Goal: Information Seeking & Learning: Learn about a topic

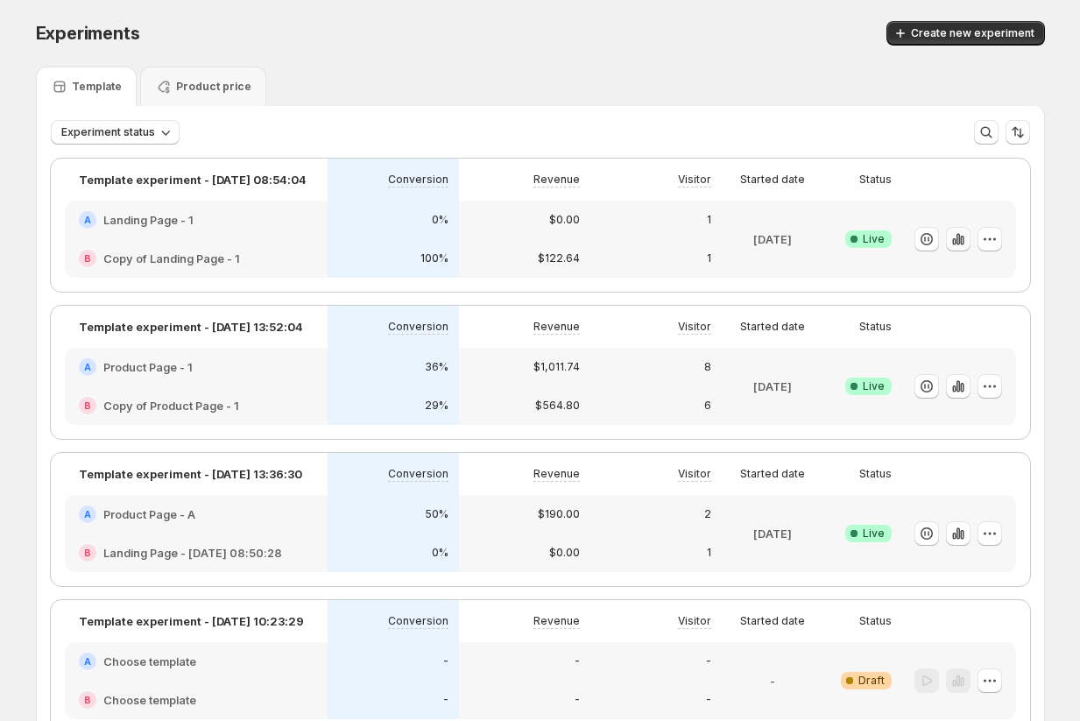
click at [959, 237] on icon "button" at bounding box center [957, 238] width 4 height 11
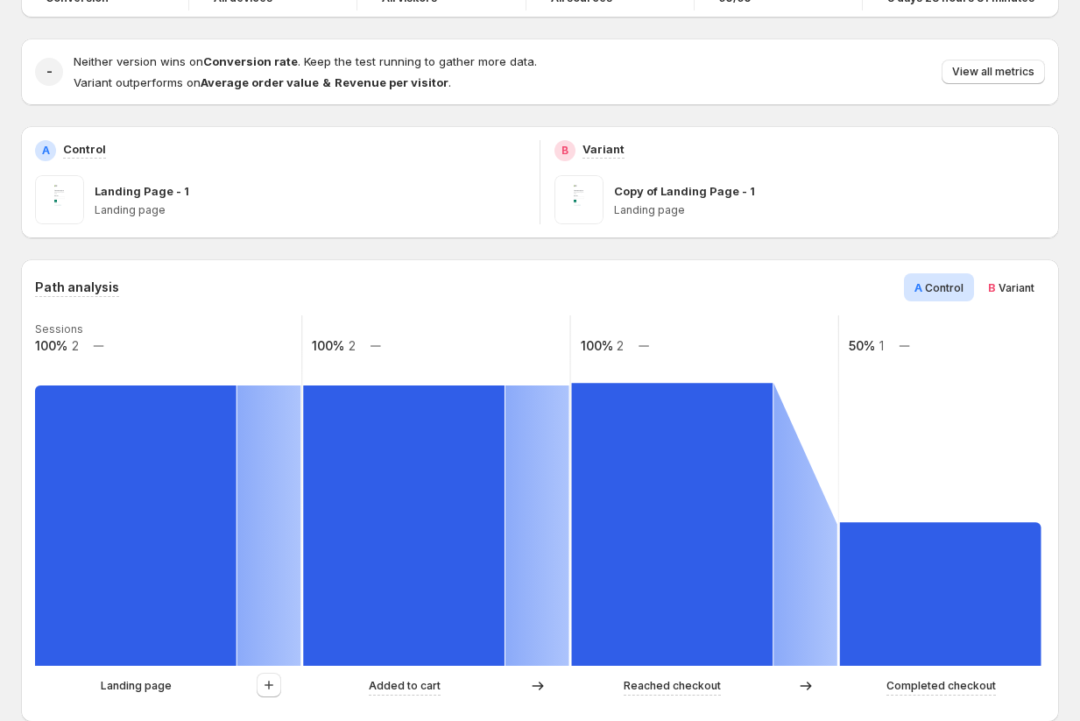
scroll to position [211, 0]
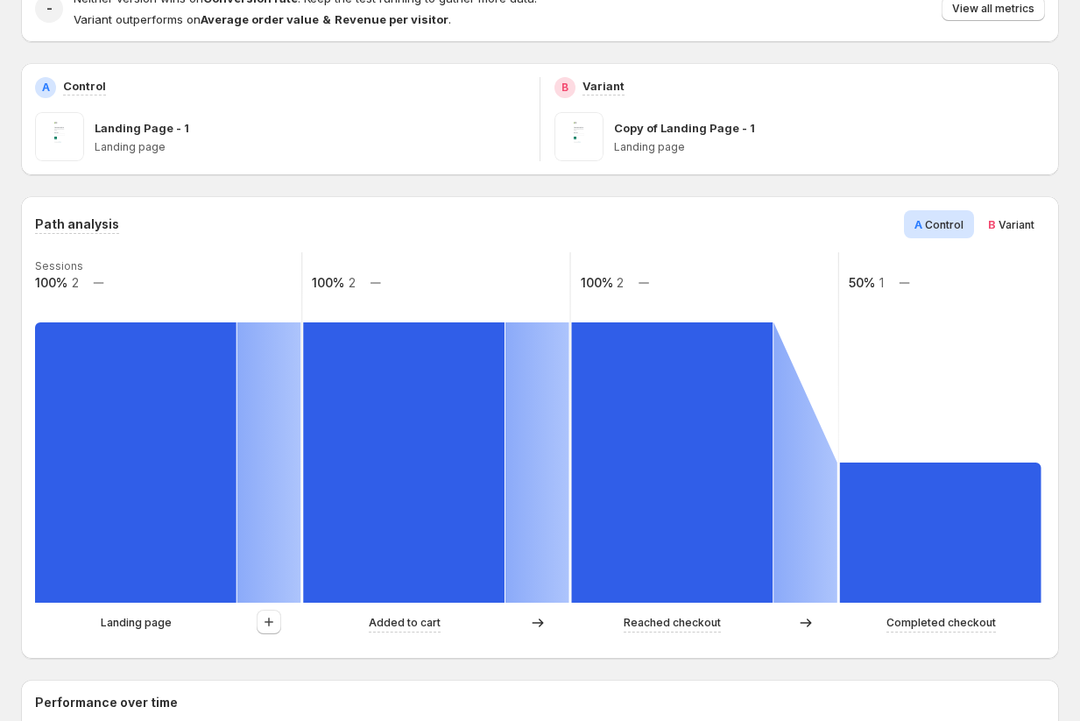
click at [1011, 223] on span "Variant" at bounding box center [1016, 224] width 36 height 13
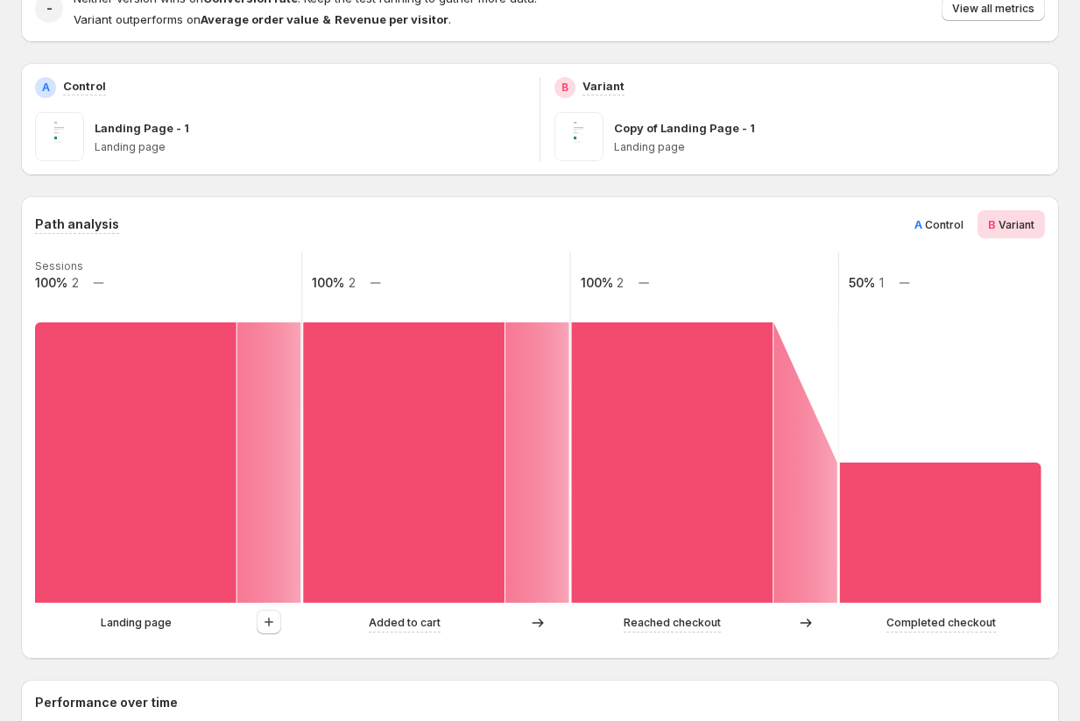
click at [935, 228] on span "Control" at bounding box center [944, 224] width 39 height 13
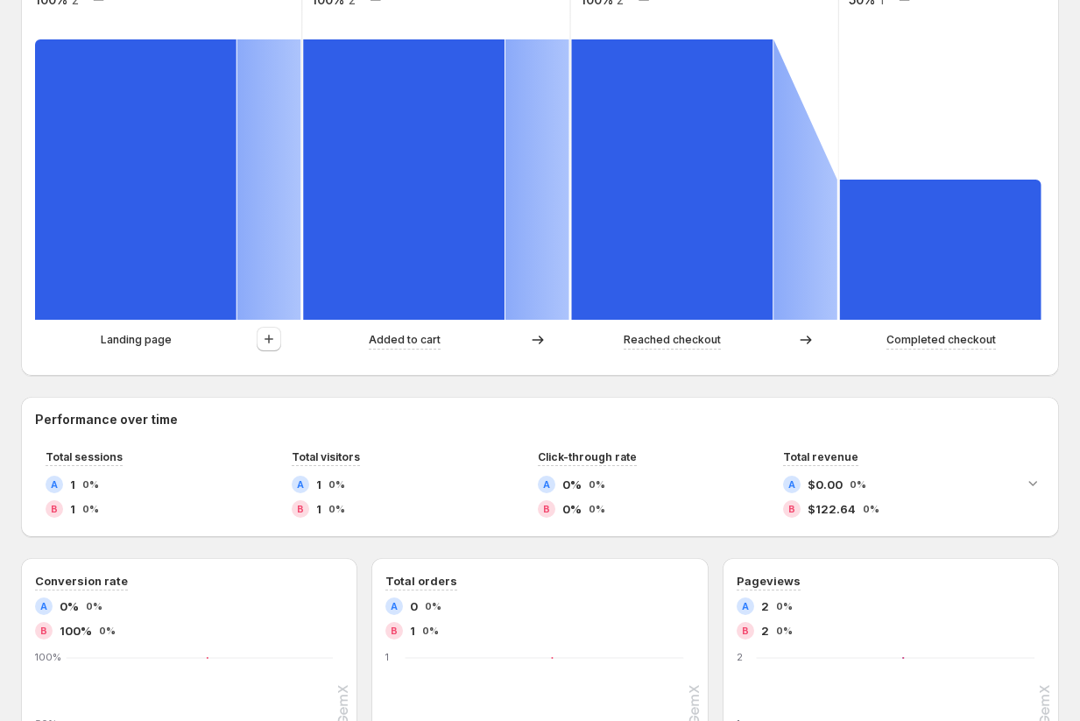
scroll to position [412, 0]
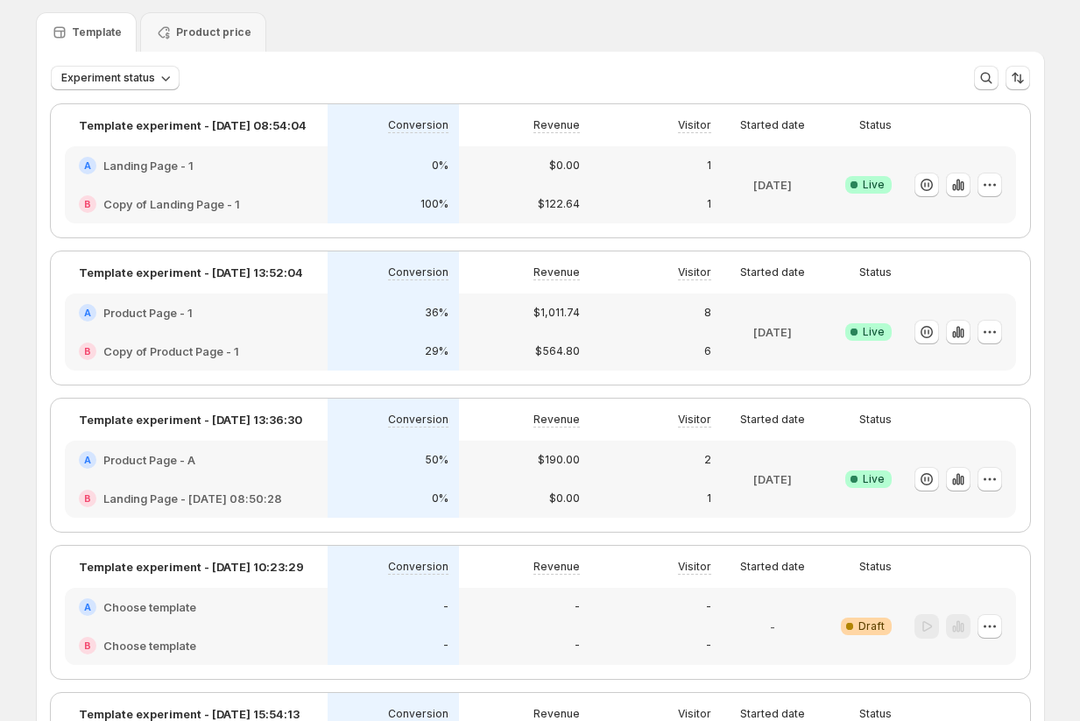
scroll to position [19, 0]
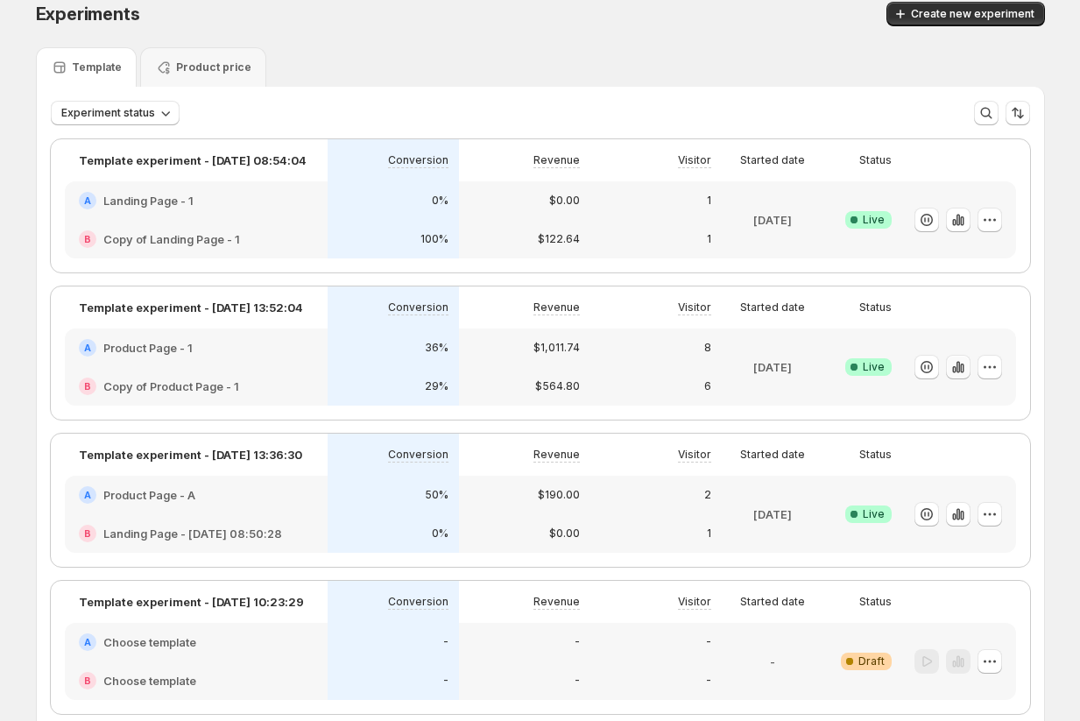
click at [960, 369] on icon "button" at bounding box center [962, 368] width 4 height 10
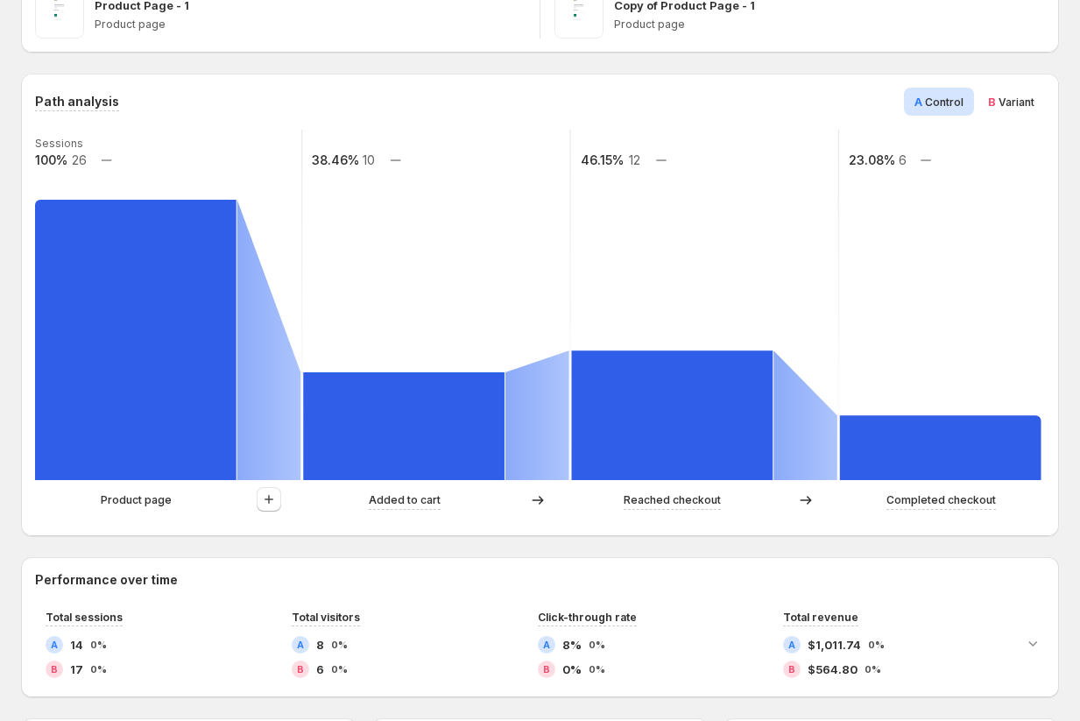
scroll to position [313, 0]
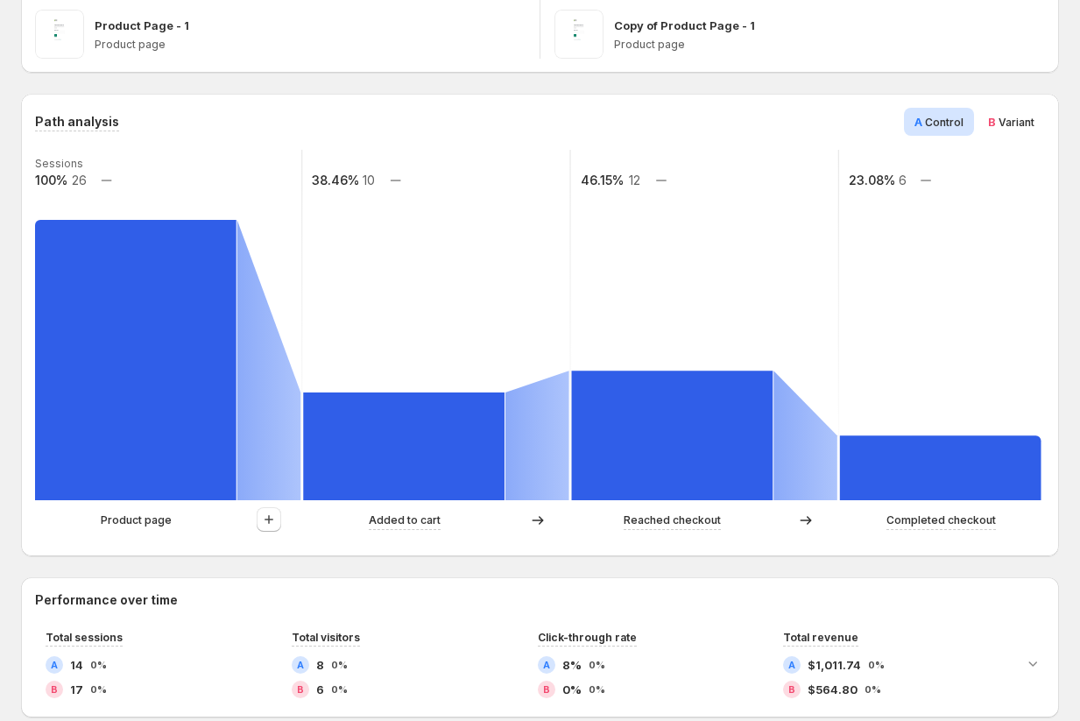
click at [1010, 123] on span "Variant" at bounding box center [1016, 122] width 36 height 13
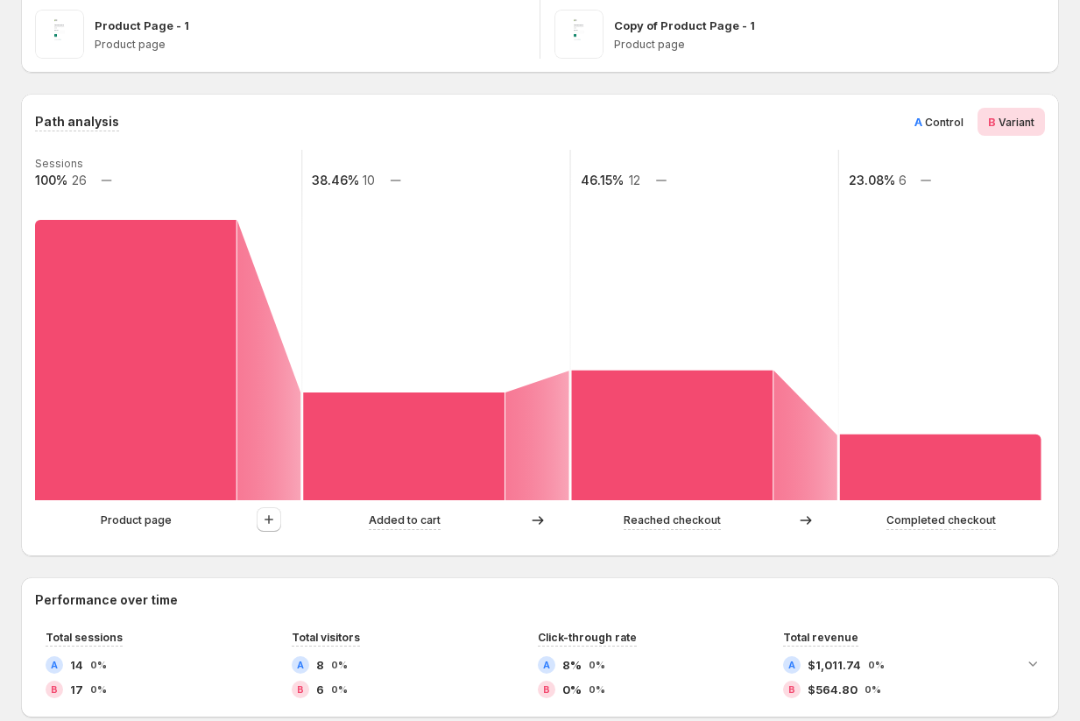
click at [932, 124] on span "Control" at bounding box center [944, 122] width 39 height 13
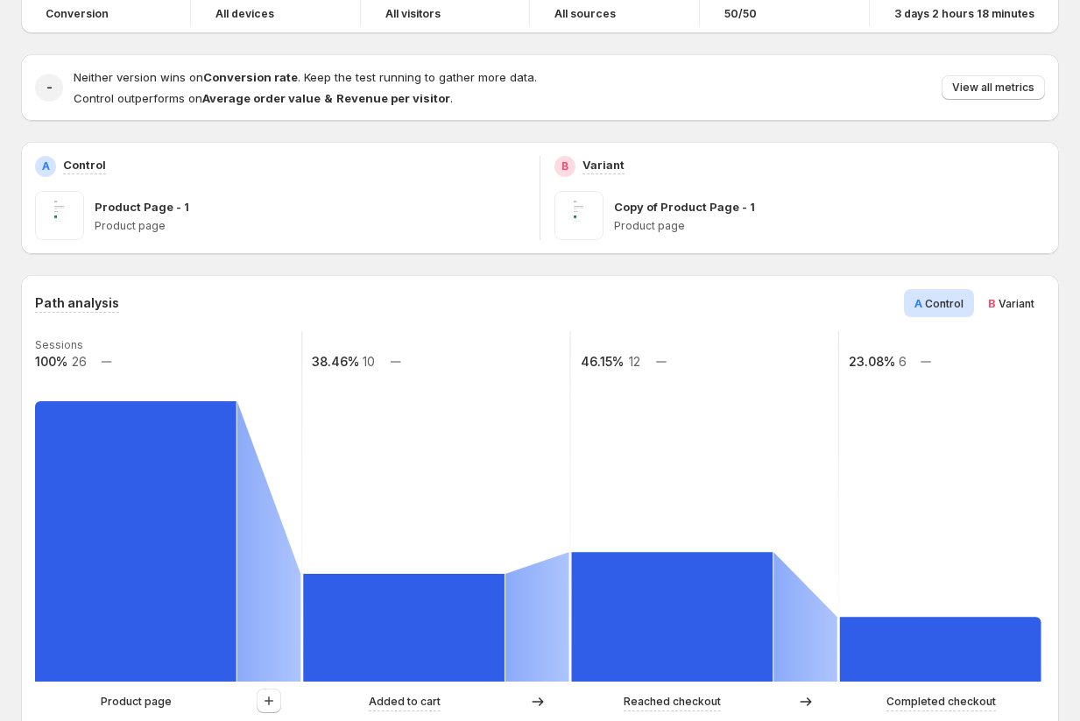
scroll to position [0, 0]
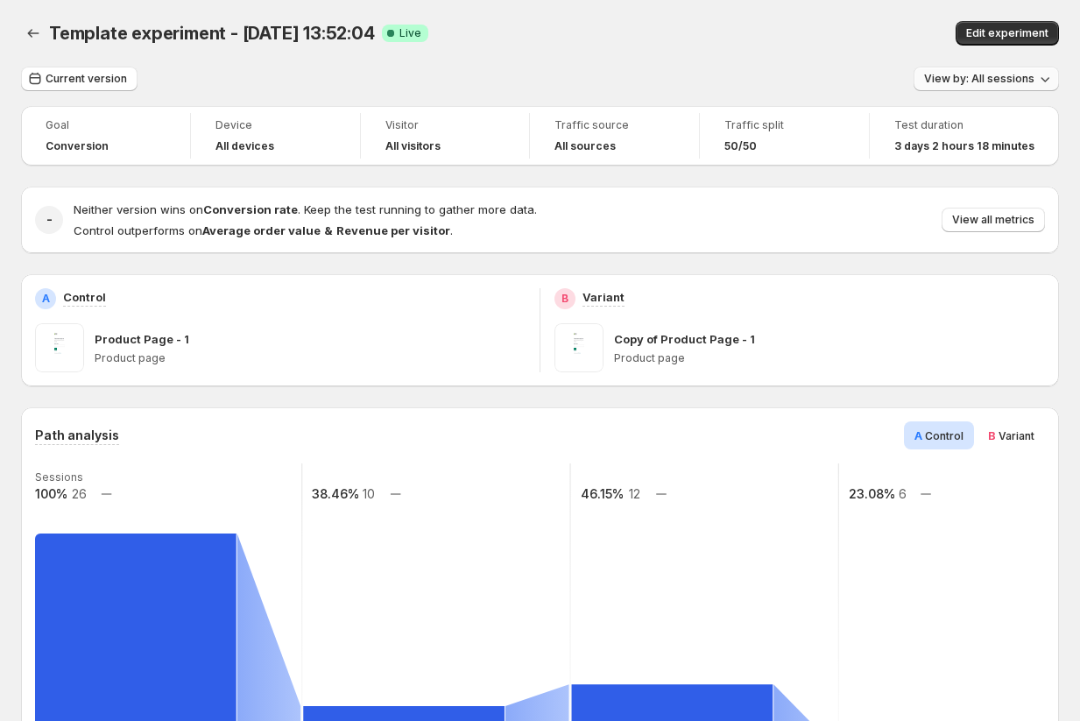
click at [990, 77] on span "View by: All sessions" at bounding box center [979, 79] width 110 height 14
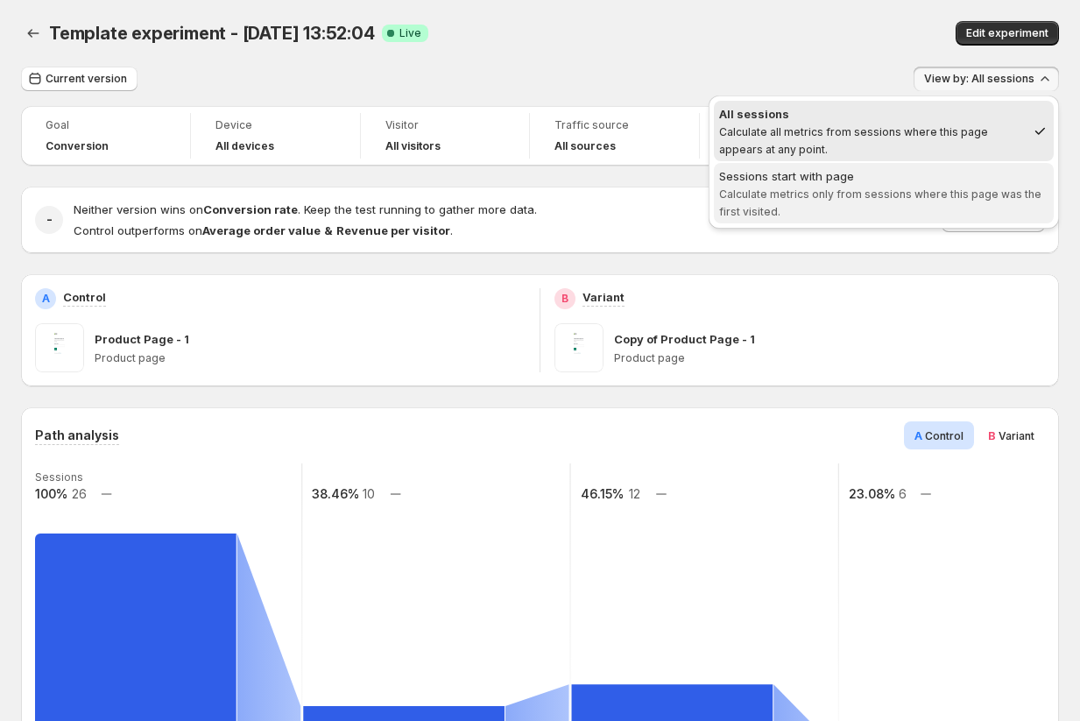
click at [921, 180] on div "Sessions start with page" at bounding box center [883, 176] width 329 height 18
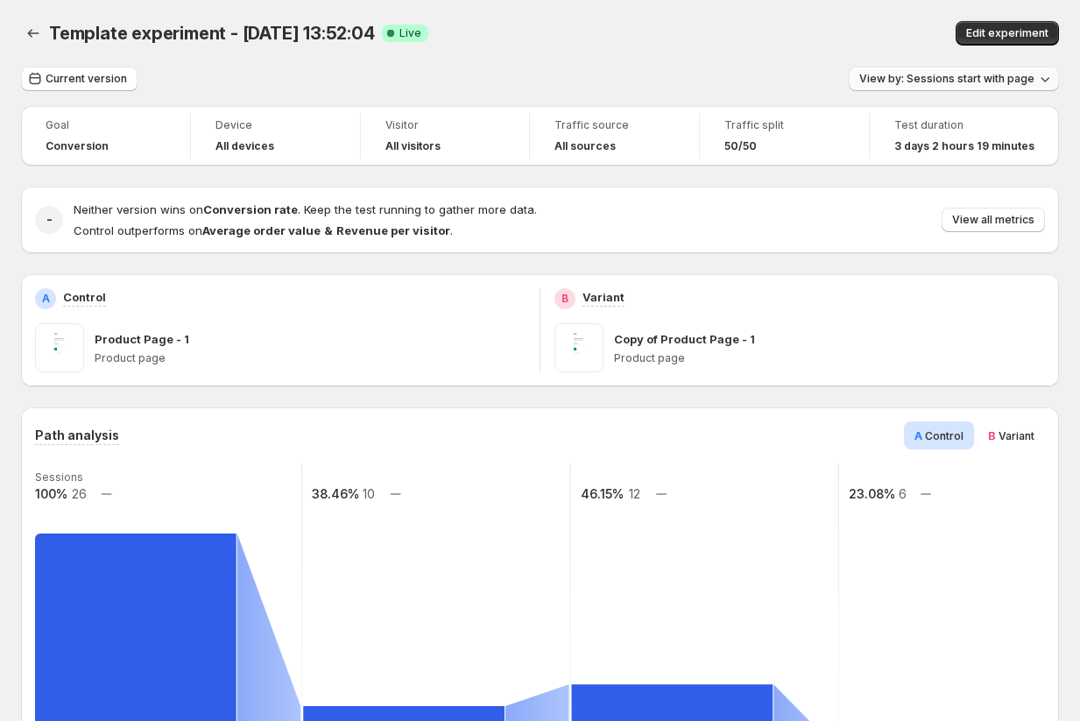
click at [944, 77] on span "View by: Sessions start with page" at bounding box center [946, 79] width 175 height 14
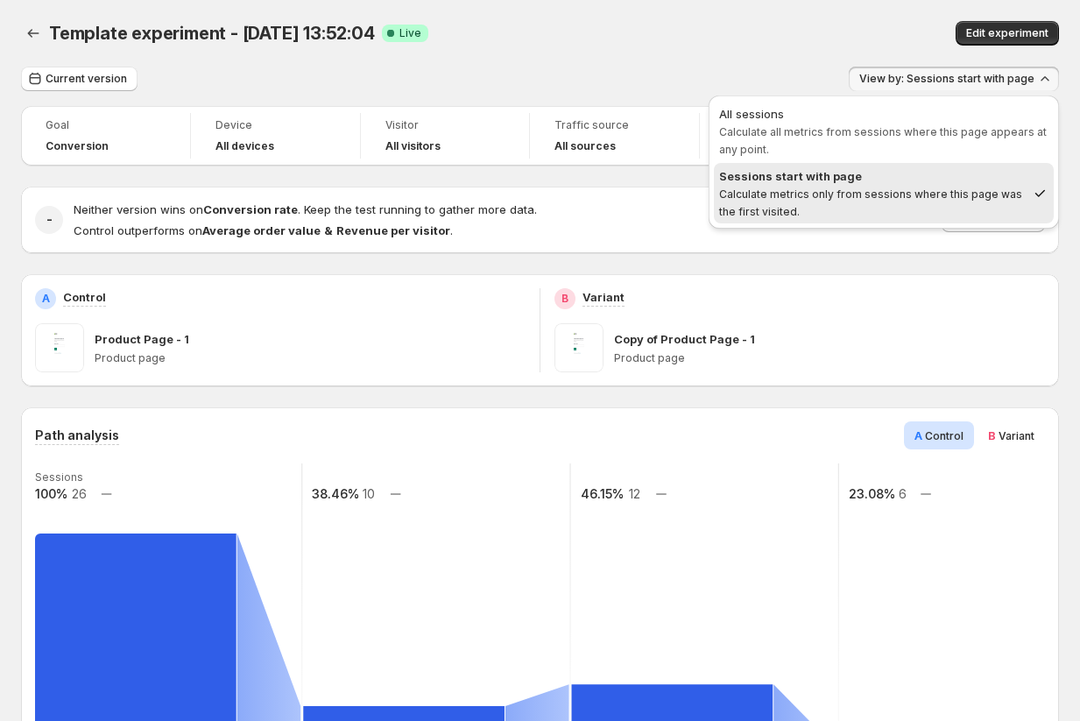
click at [1018, 435] on span "Variant" at bounding box center [1016, 435] width 36 height 13
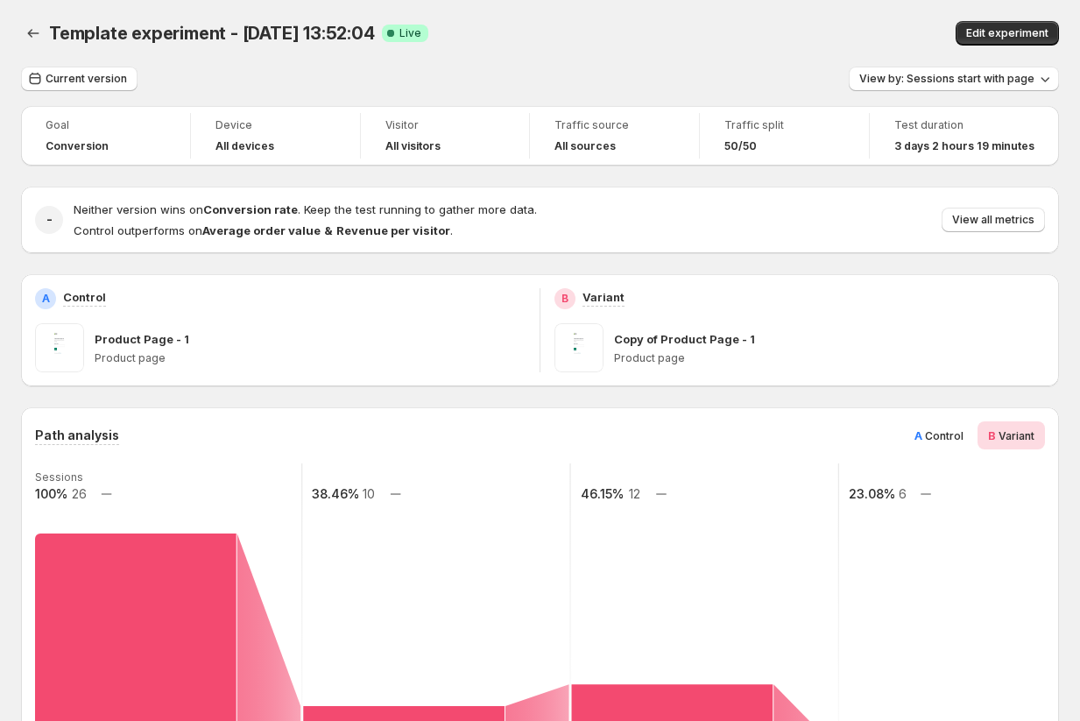
click at [912, 436] on div "A Control" at bounding box center [939, 435] width 70 height 28
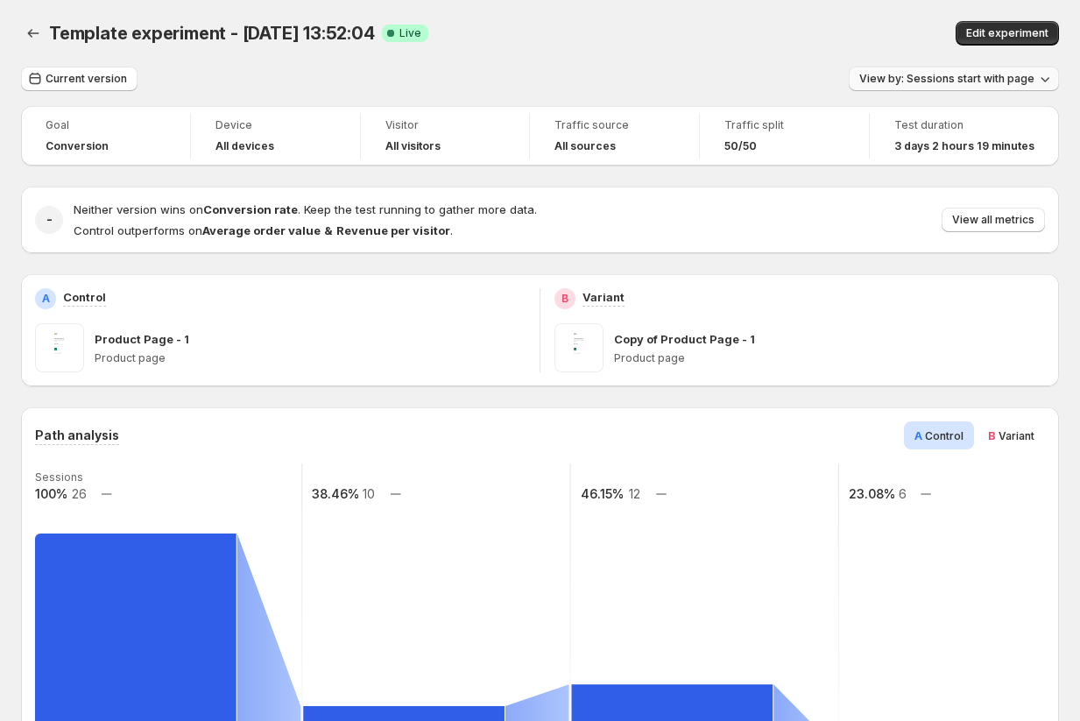
click at [961, 80] on span "View by: Sessions start with page" at bounding box center [946, 79] width 175 height 14
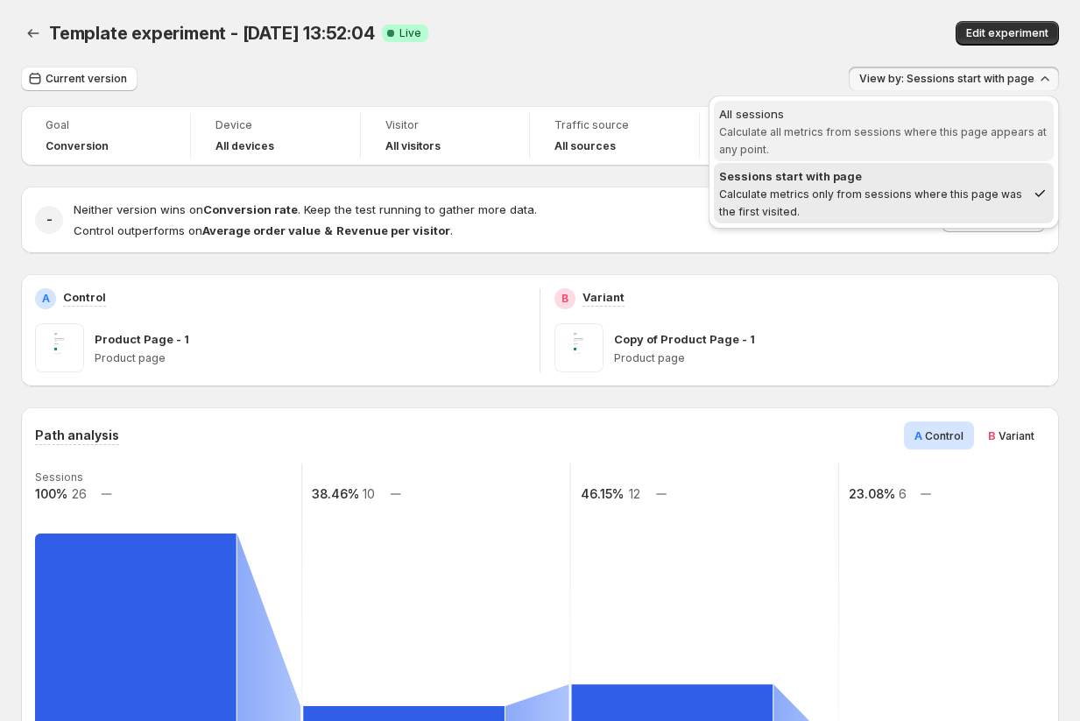
click at [908, 131] on span "Calculate all metrics from sessions where this page appears at any point." at bounding box center [883, 140] width 328 height 31
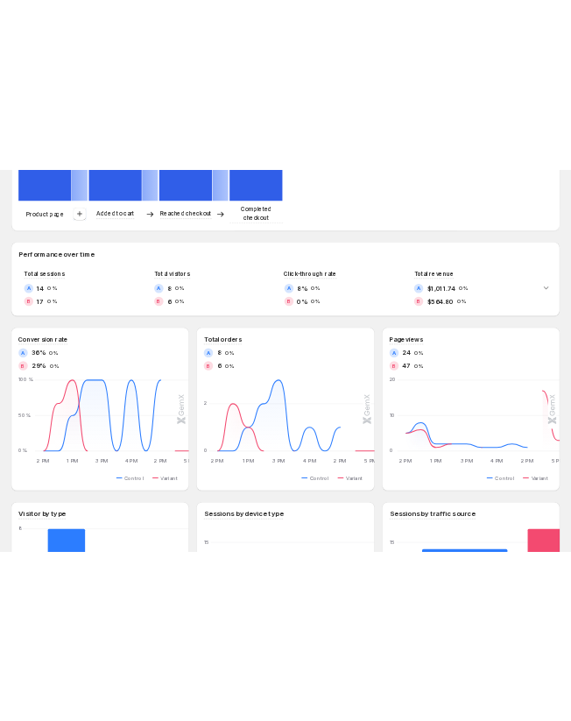
scroll to position [757, 0]
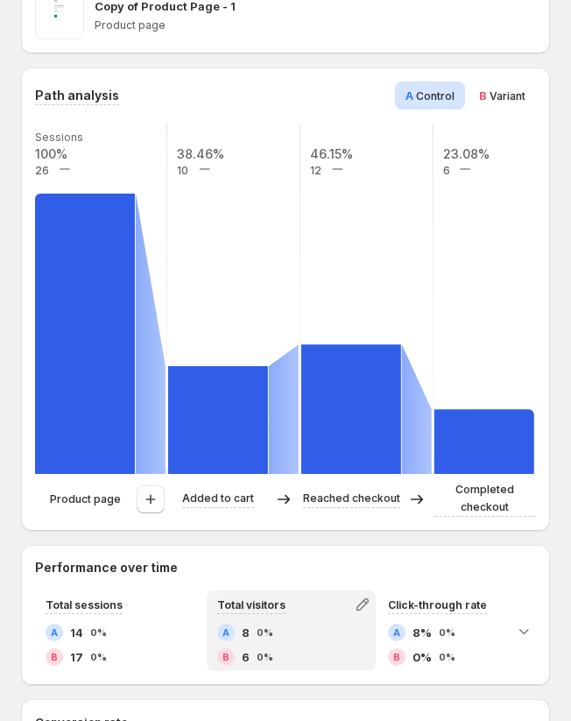
scroll to position [502, 0]
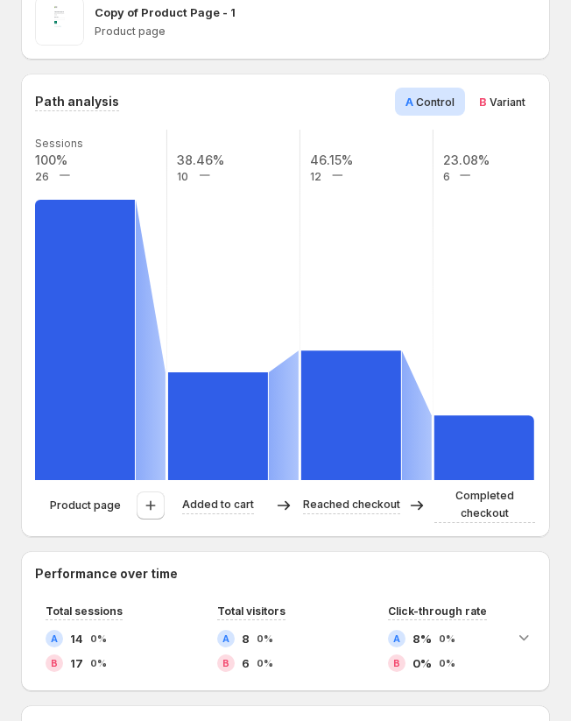
click at [498, 95] on span "Variant" at bounding box center [508, 101] width 36 height 13
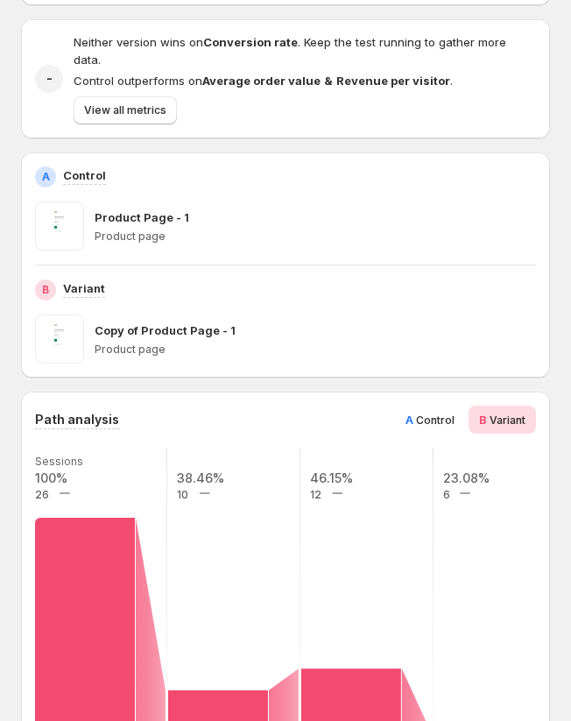
scroll to position [0, 0]
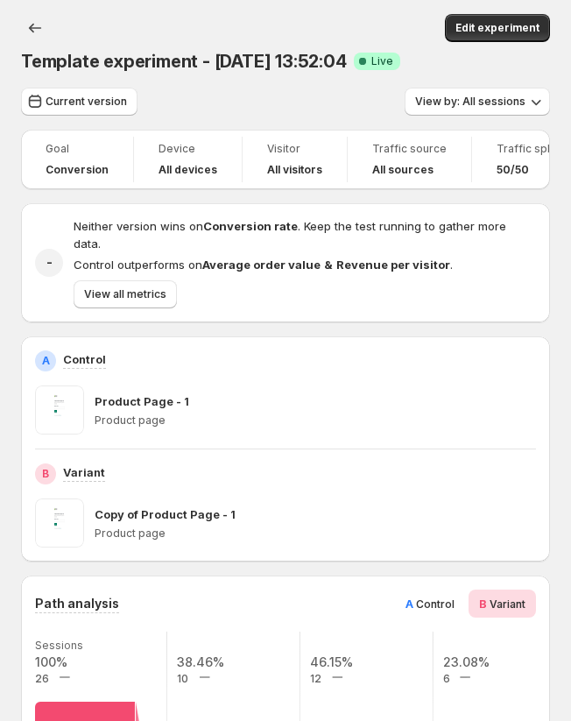
click at [208, 102] on div "Current version View by: All sessions" at bounding box center [285, 102] width 529 height 28
click at [199, 115] on div "Current version View by: All sessions" at bounding box center [285, 102] width 529 height 28
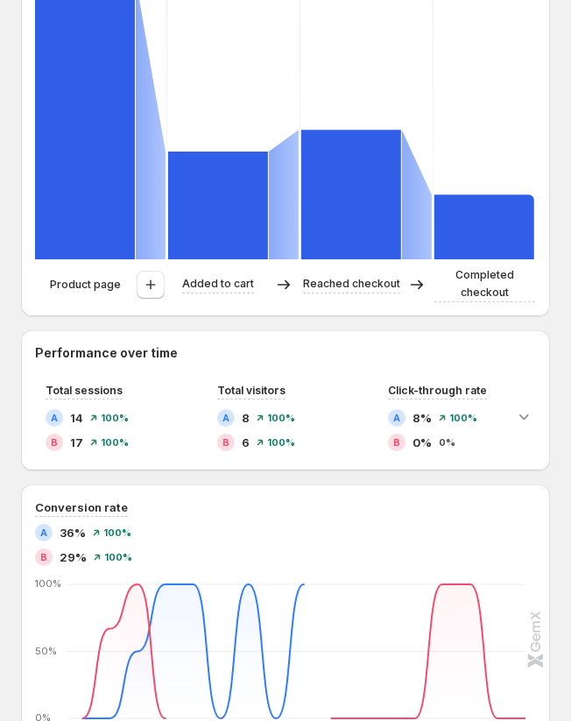
scroll to position [723, 0]
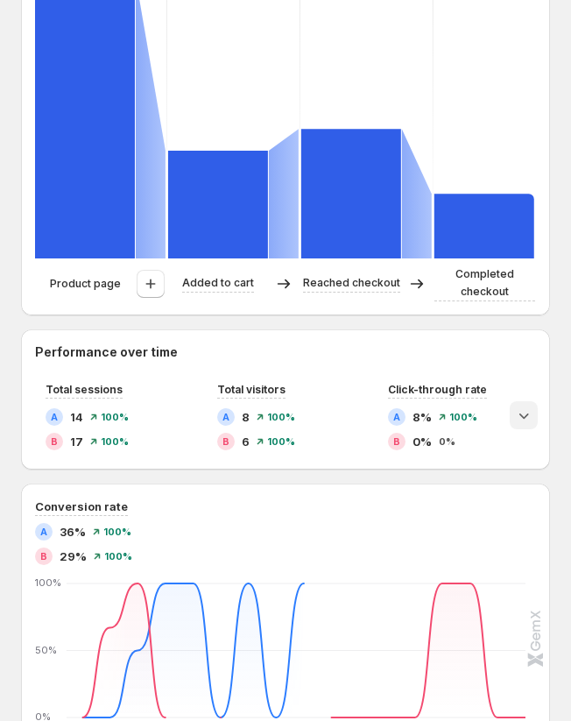
click at [523, 406] on icon "Expand chart" at bounding box center [524, 415] width 18 height 18
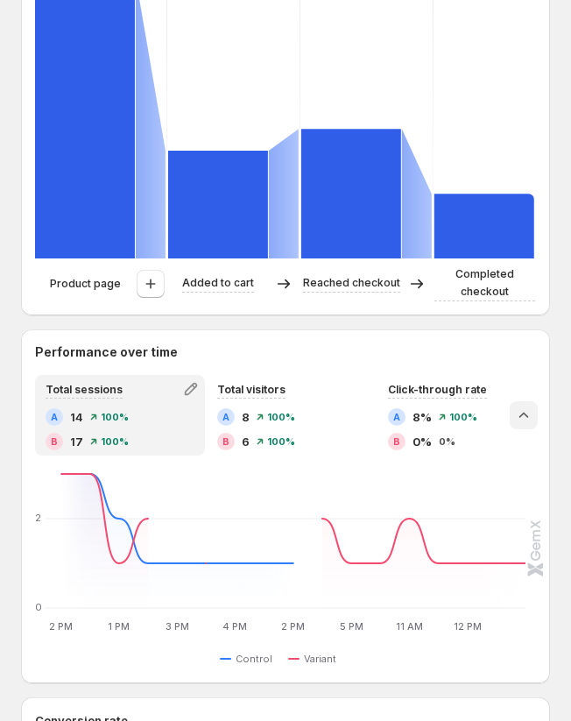
click at [529, 406] on icon "Collapse chart" at bounding box center [524, 415] width 18 height 18
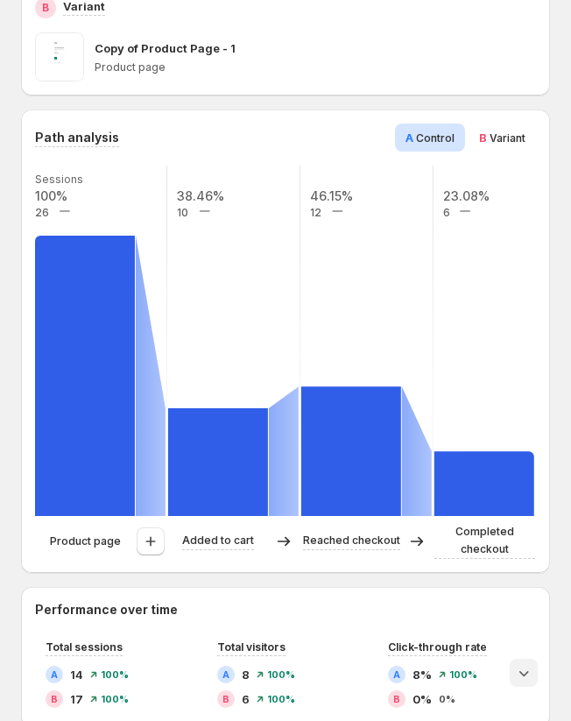
scroll to position [442, 0]
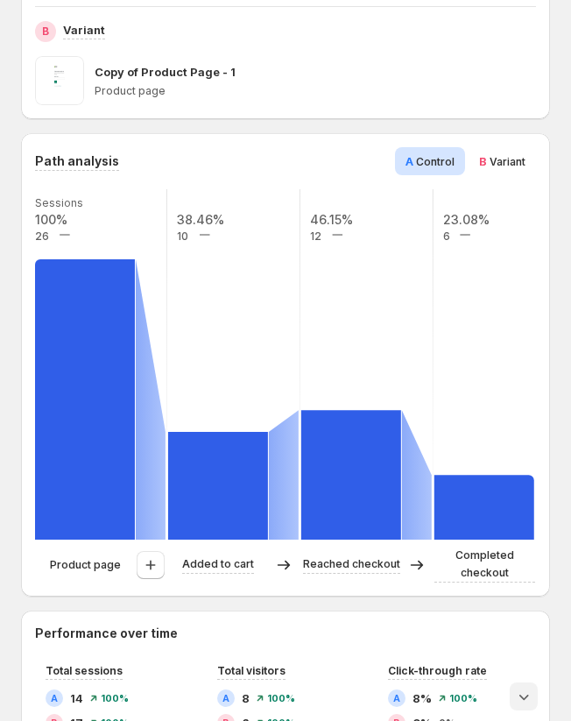
click at [503, 155] on span "Variant" at bounding box center [508, 161] width 36 height 13
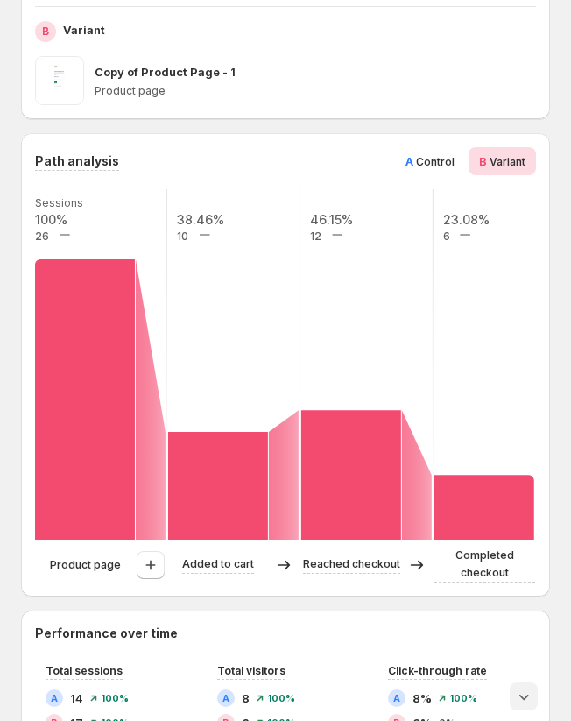
click at [41, 556] on div "Product page" at bounding box center [85, 565] width 101 height 18
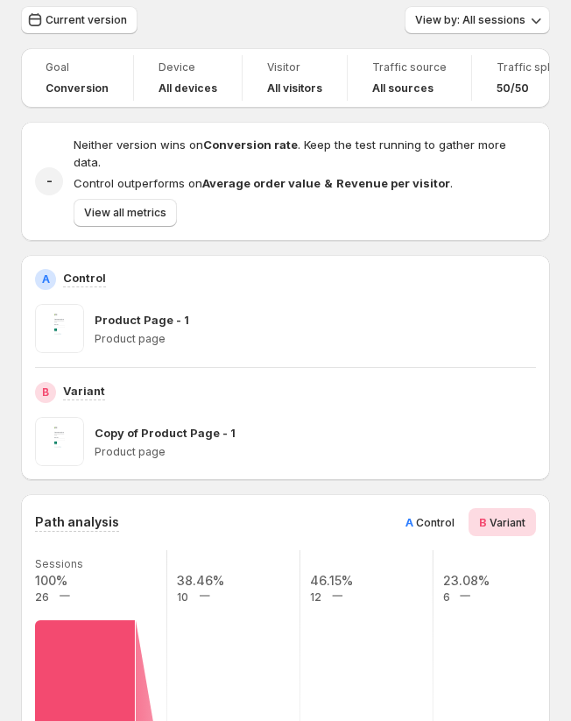
scroll to position [0, 0]
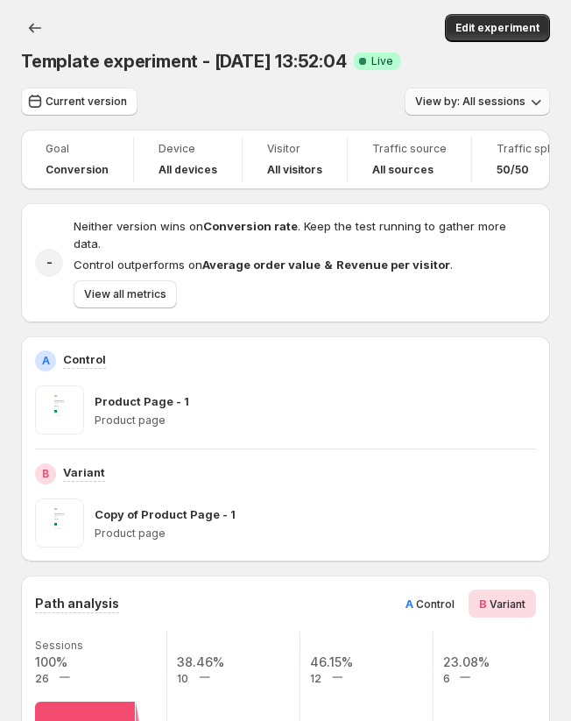
click at [482, 101] on span "View by: All sessions" at bounding box center [470, 102] width 110 height 14
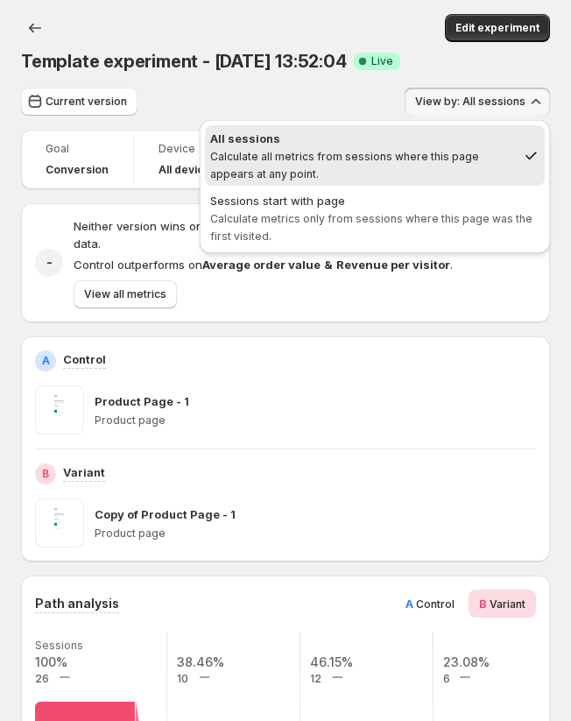
click at [349, 87] on div "Template experiment - Aug 12, 13:52:04. This page is ready Template experiment …" at bounding box center [285, 44] width 529 height 88
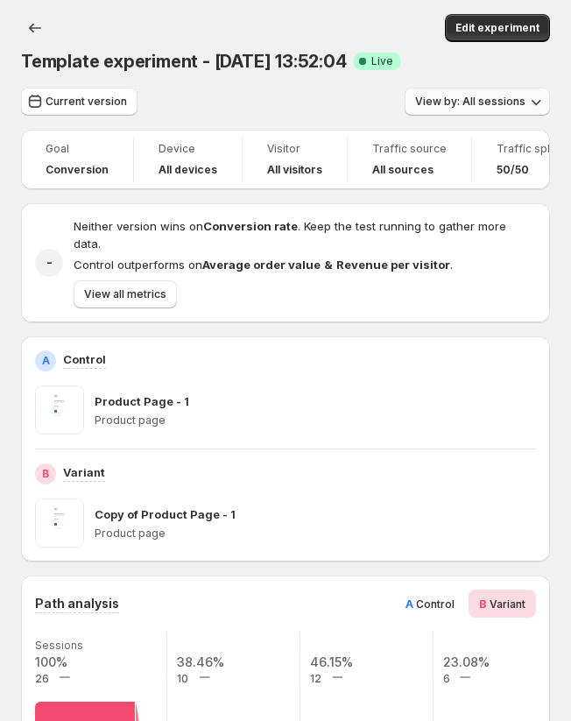
click at [477, 102] on span "View by: All sessions" at bounding box center [470, 102] width 110 height 14
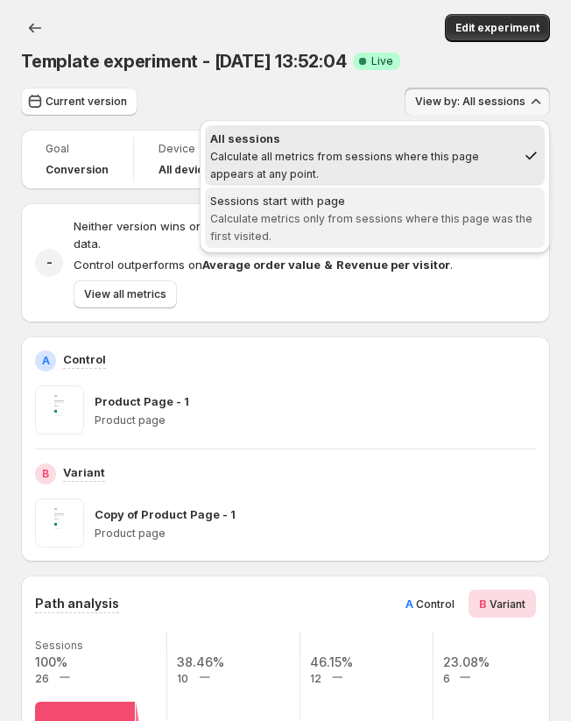
click at [365, 228] on span "Sessions start with page Calculate metrics only from sessions where this page w…" at bounding box center [374, 218] width 329 height 53
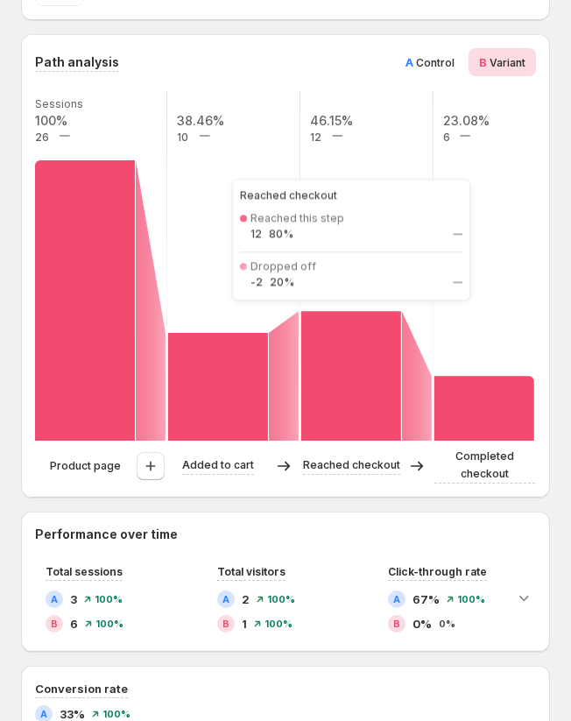
scroll to position [530, 0]
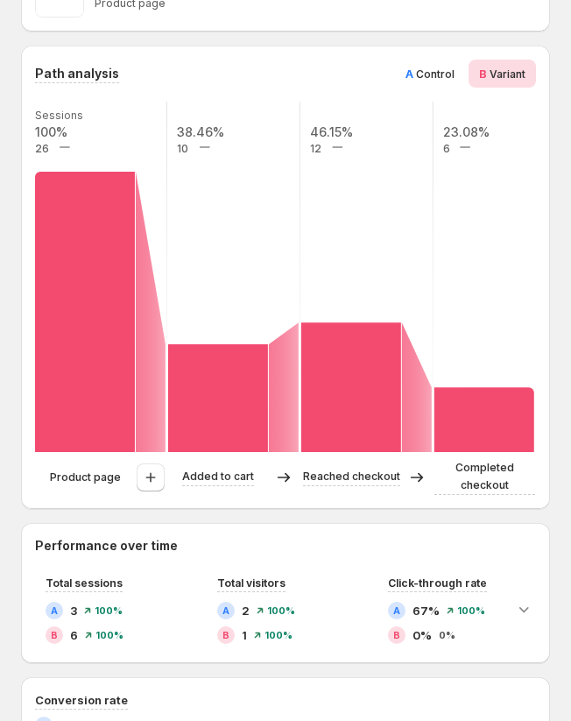
click at [445, 67] on span "Control" at bounding box center [435, 73] width 39 height 13
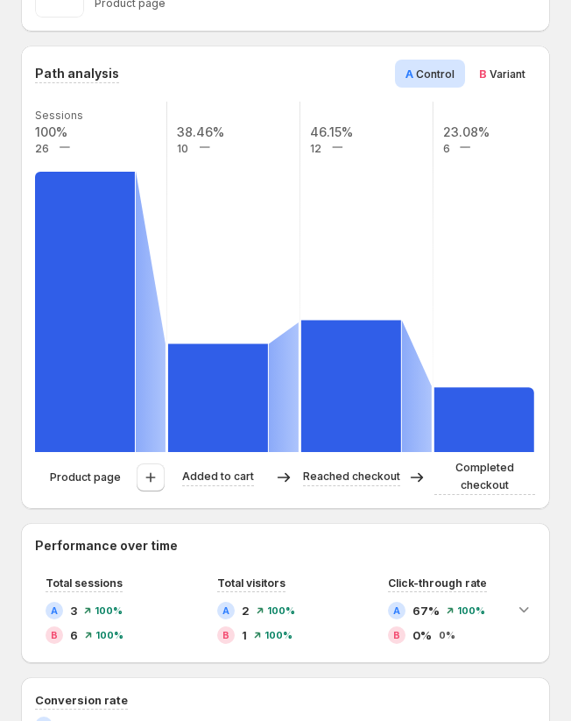
click at [502, 67] on span "Variant" at bounding box center [508, 73] width 36 height 13
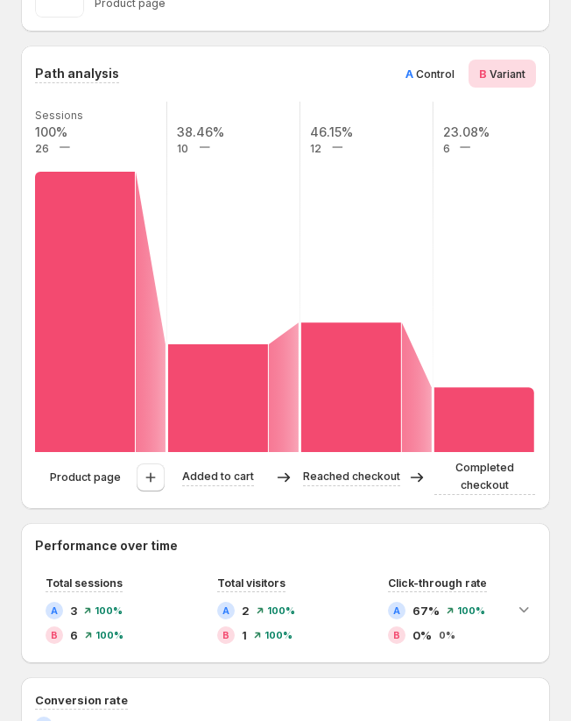
click at [421, 67] on span "Control" at bounding box center [435, 73] width 39 height 13
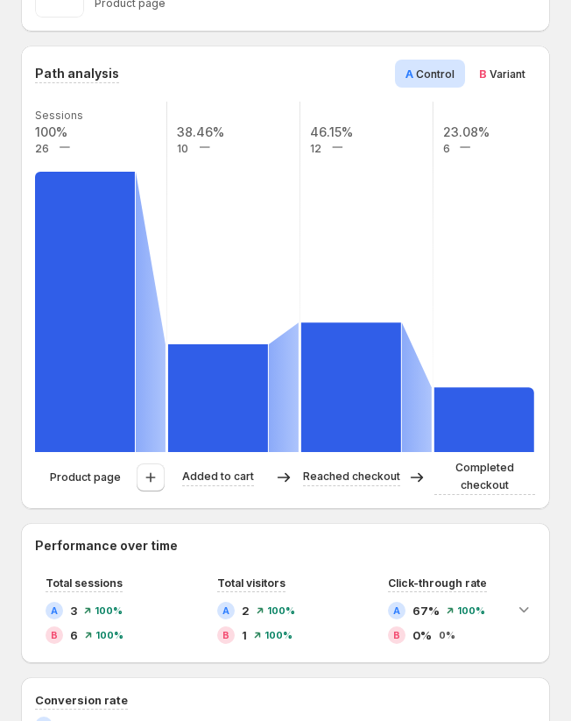
click at [495, 67] on span "Variant" at bounding box center [508, 73] width 36 height 13
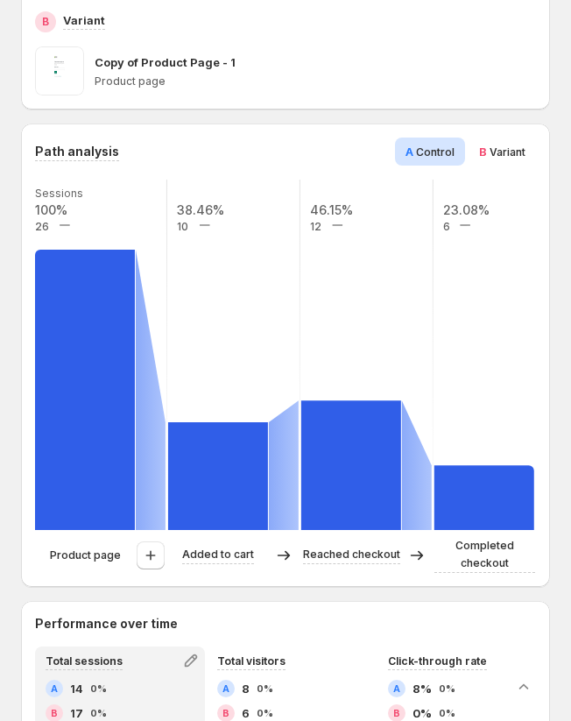
scroll to position [451, 0]
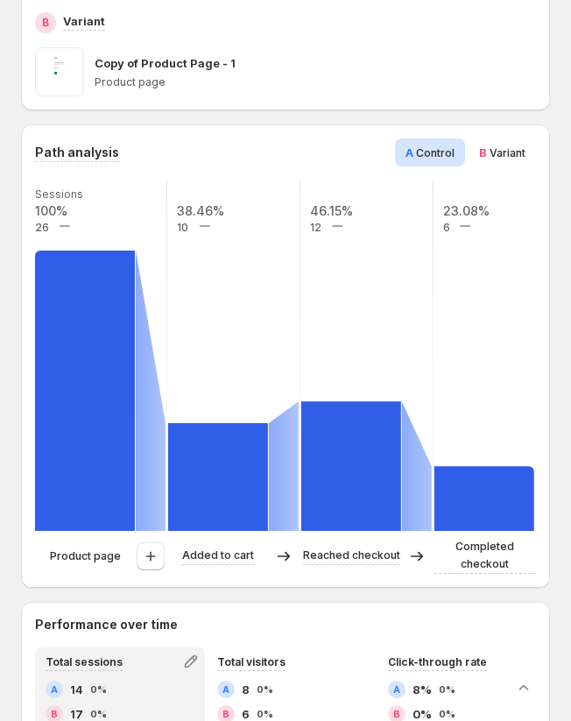
click at [517, 146] on span "Variant" at bounding box center [508, 152] width 36 height 13
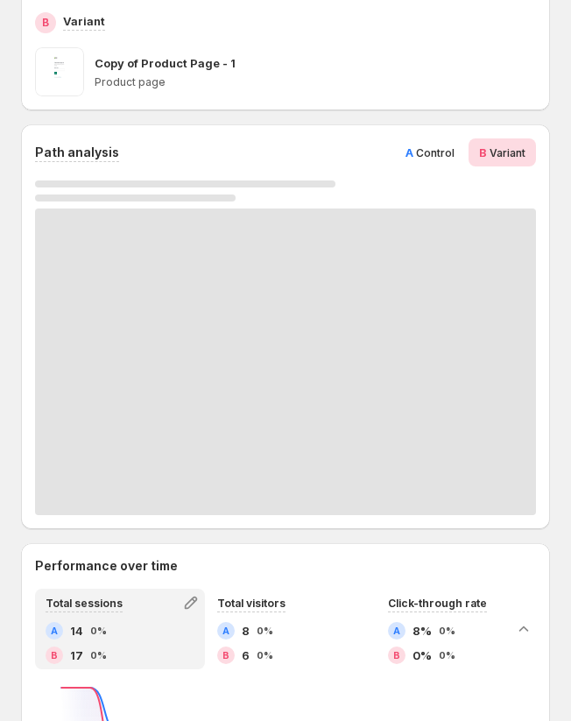
click at [448, 144] on div "A Control" at bounding box center [430, 152] width 70 height 28
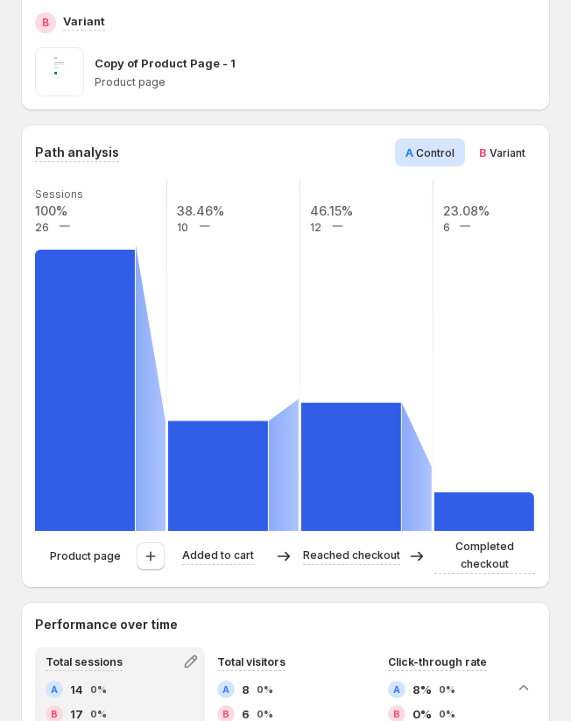
click at [530, 144] on div "B Variant" at bounding box center [501, 152] width 67 height 28
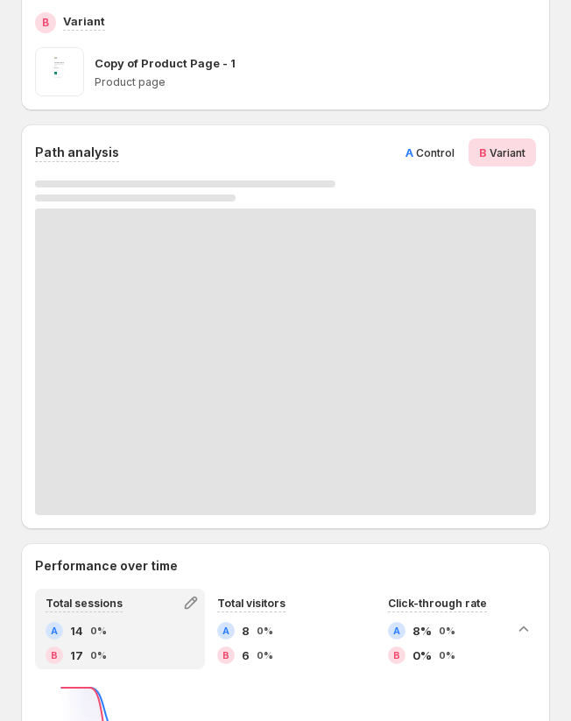
click at [407, 145] on span "A" at bounding box center [409, 152] width 8 height 14
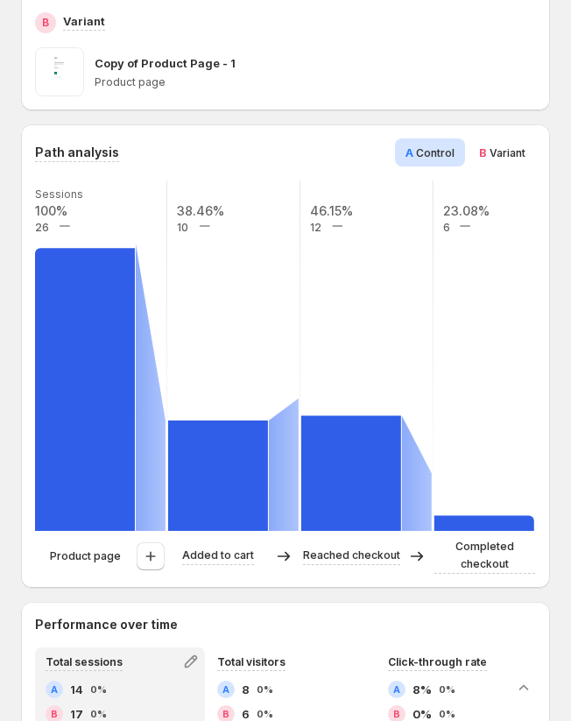
click at [507, 146] on span "Variant" at bounding box center [508, 152] width 36 height 13
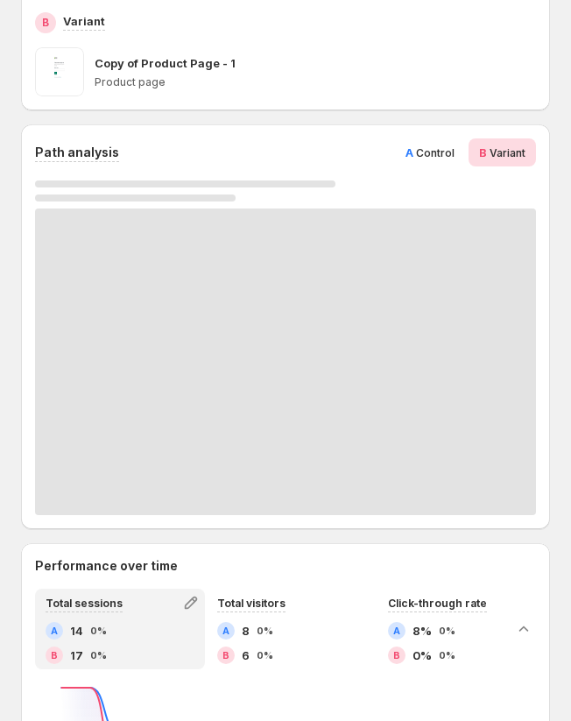
click at [432, 146] on span "Control" at bounding box center [435, 152] width 39 height 13
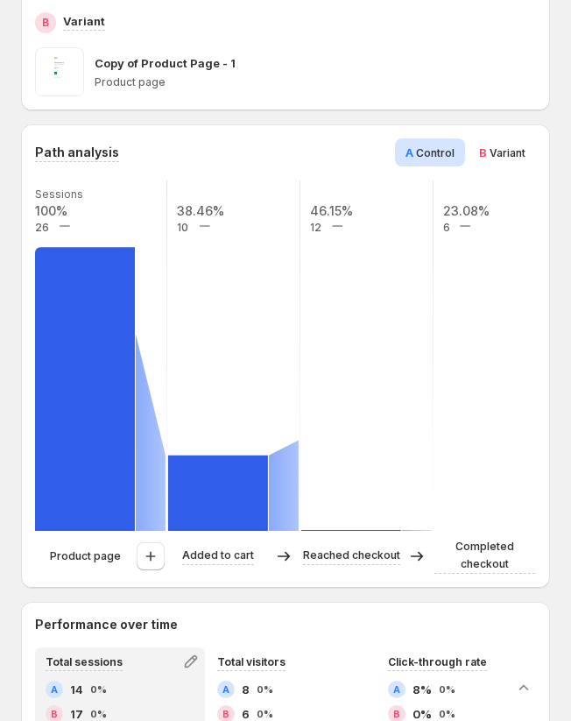
click at [508, 146] on span "Variant" at bounding box center [508, 152] width 36 height 13
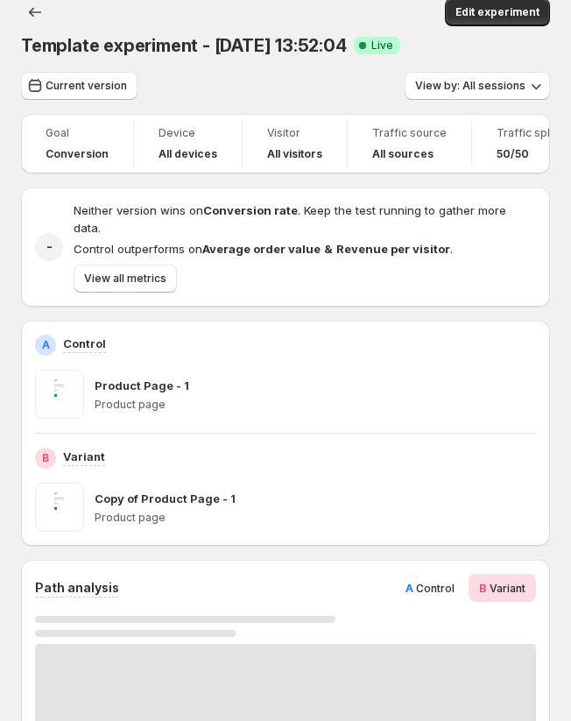
scroll to position [0, 0]
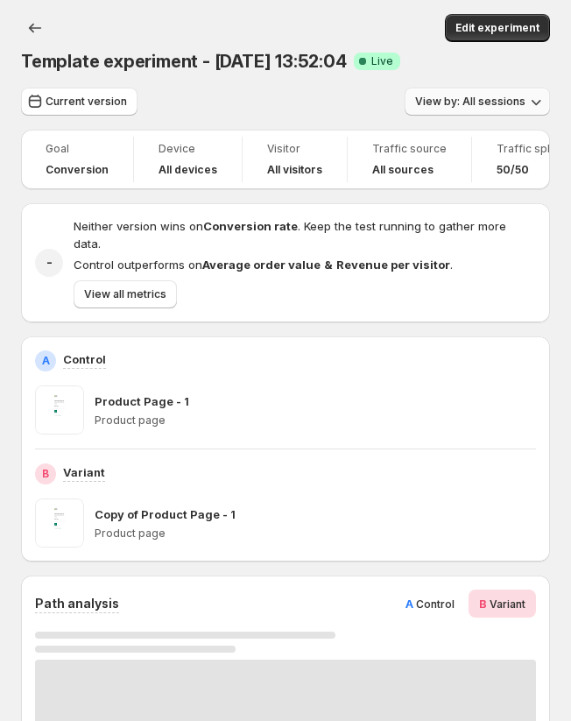
click at [460, 102] on span "View by: All sessions" at bounding box center [470, 102] width 110 height 14
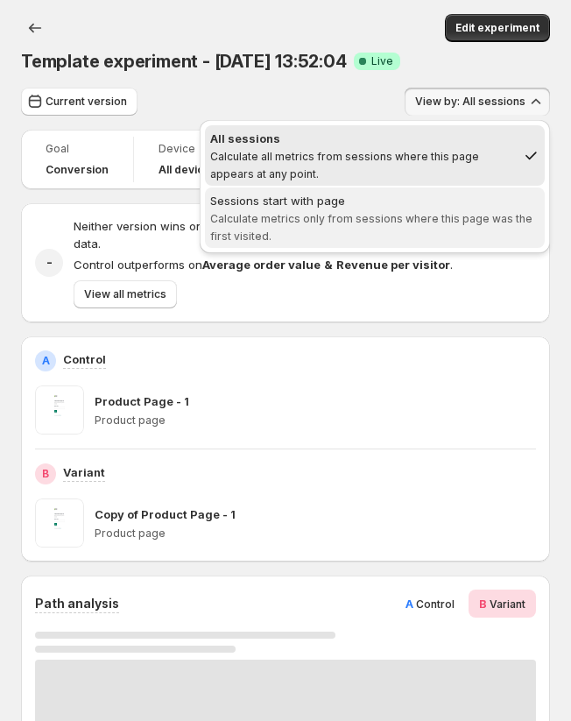
click at [417, 209] on span "Sessions start with page Calculate metrics only from sessions where this page w…" at bounding box center [374, 218] width 329 height 53
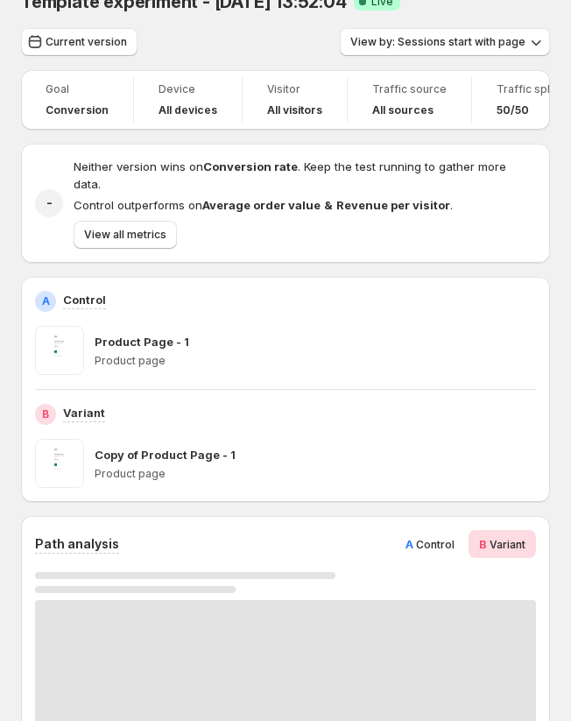
scroll to position [32, 0]
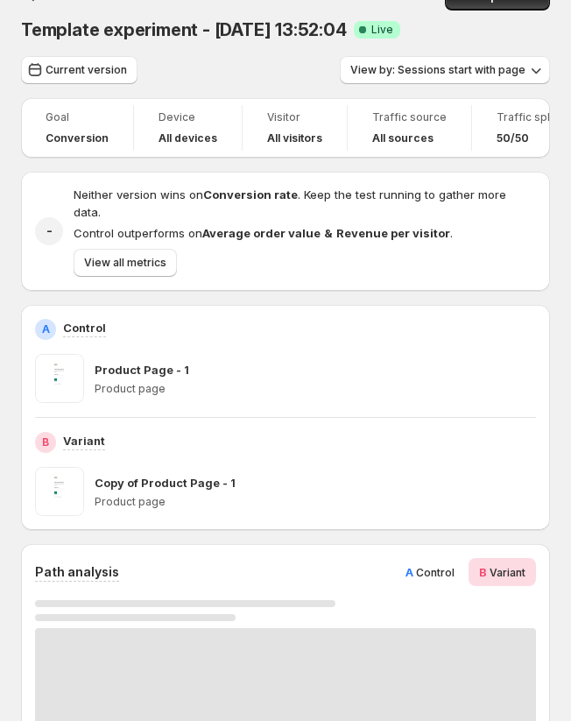
click at [419, 566] on span "Control" at bounding box center [435, 572] width 39 height 13
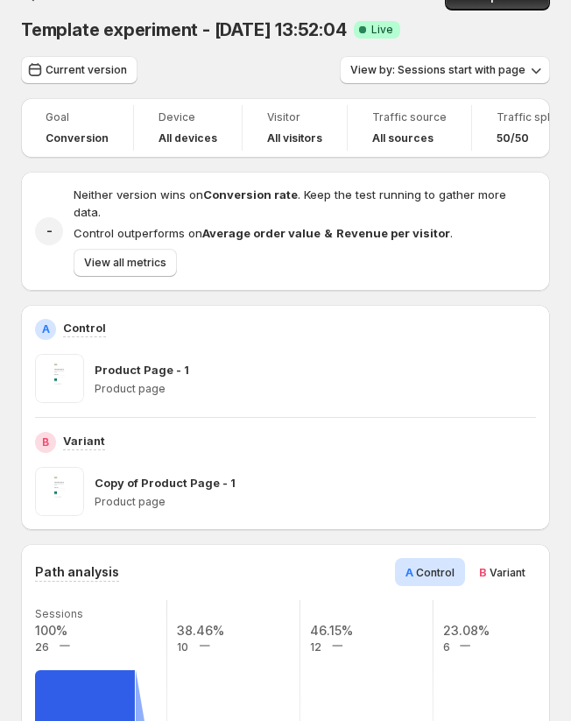
click at [483, 565] on span "B" at bounding box center [483, 572] width 8 height 14
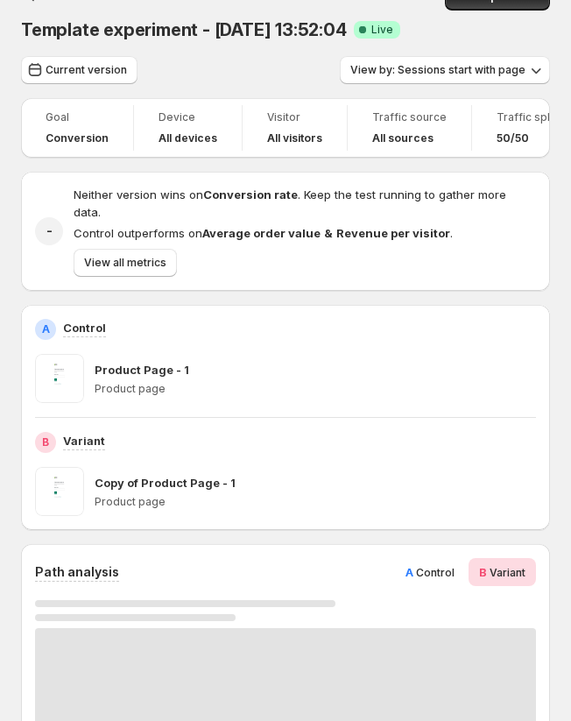
click at [433, 566] on span "Control" at bounding box center [435, 572] width 39 height 13
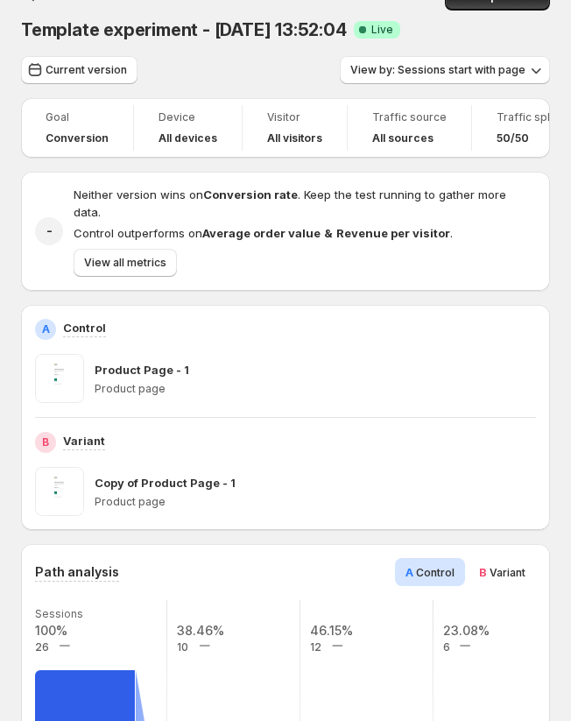
click at [334, 438] on div "B Variant Copy of Product Page - 1 Product page" at bounding box center [285, 474] width 501 height 84
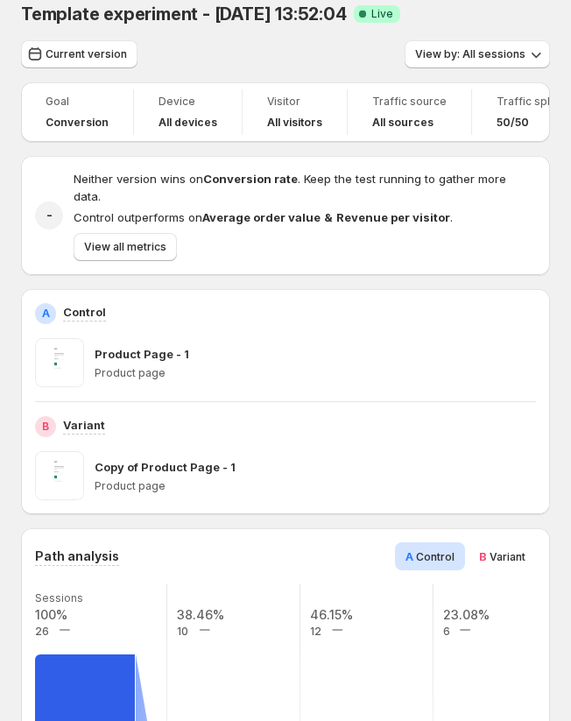
scroll to position [44, 0]
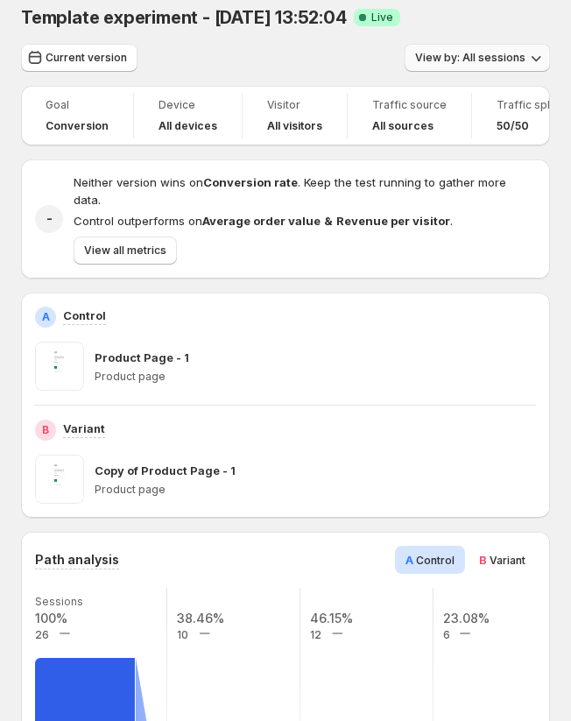
click at [517, 64] on span "View by: All sessions" at bounding box center [470, 58] width 110 height 14
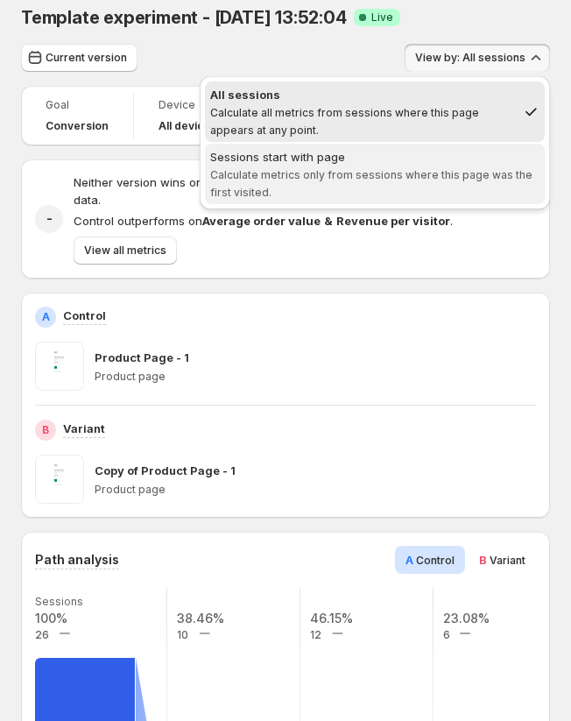
click at [473, 158] on div "Sessions start with page" at bounding box center [374, 157] width 329 height 18
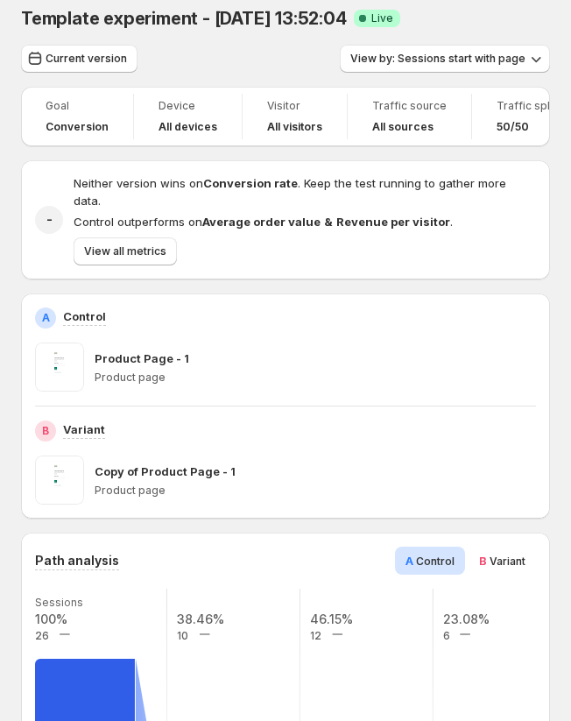
scroll to position [15, 0]
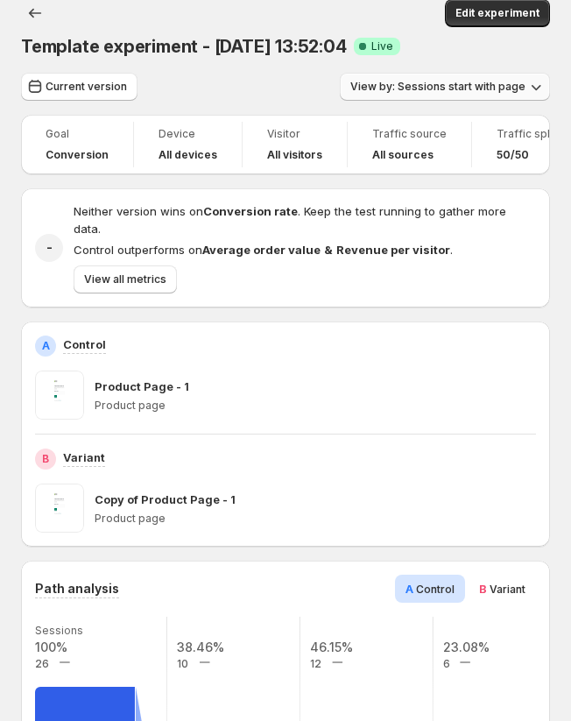
click at [465, 84] on span "View by: Sessions start with page" at bounding box center [437, 87] width 175 height 14
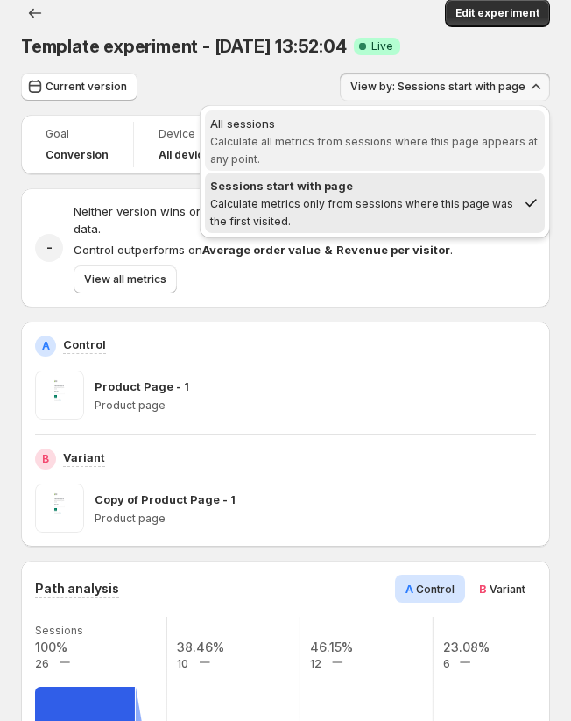
click at [456, 147] on span "All sessions Calculate all metrics from sessions where this page appears at any…" at bounding box center [374, 141] width 329 height 53
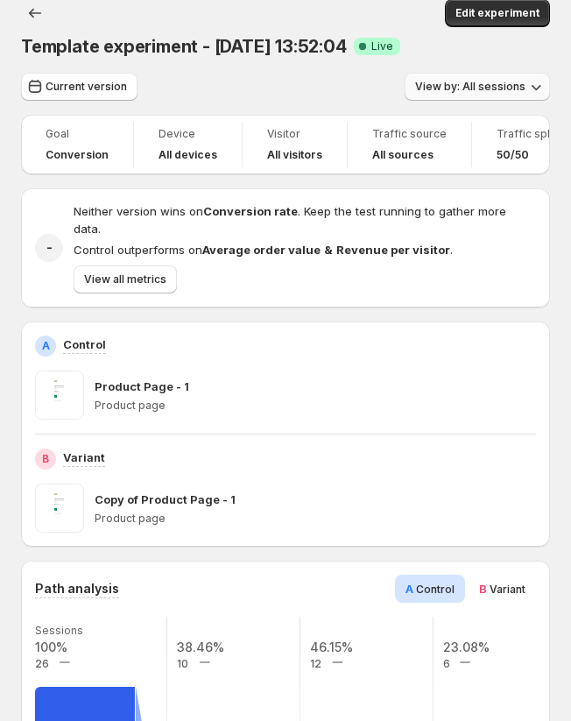
click at [472, 88] on span "View by: All sessions" at bounding box center [470, 87] width 110 height 14
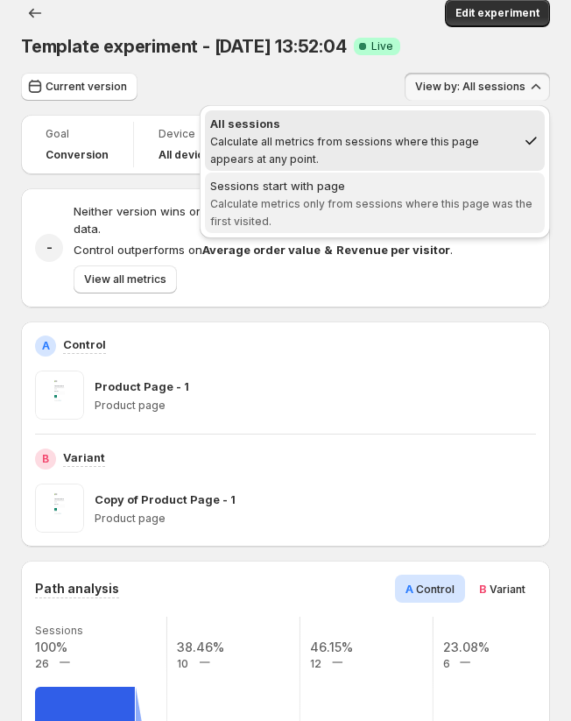
click at [446, 197] on span "Calculate metrics only from sessions where this page was the first visited." at bounding box center [371, 212] width 322 height 31
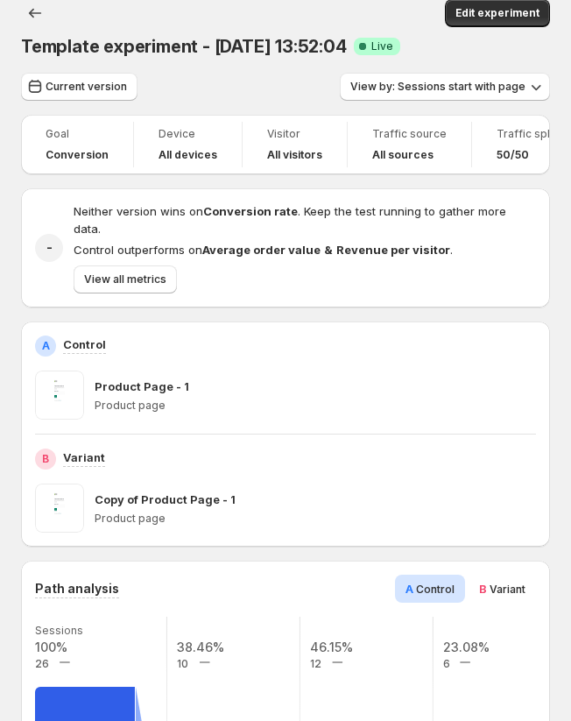
scroll to position [55, 0]
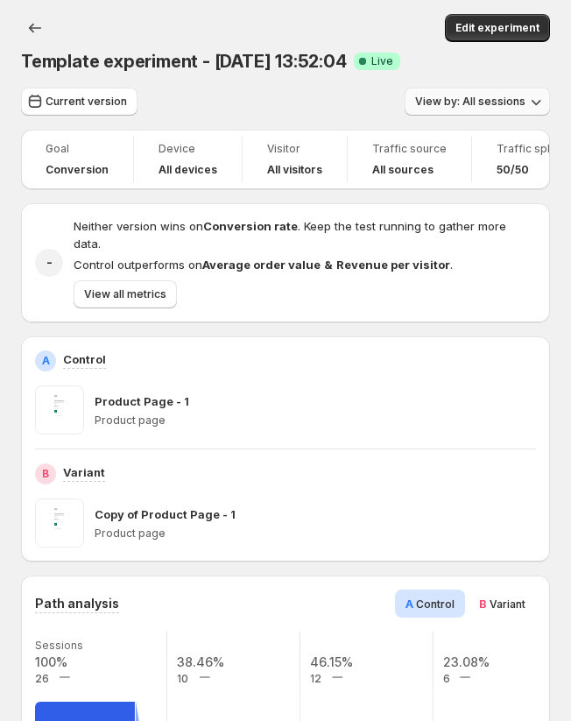
click at [520, 102] on span "View by: All sessions" at bounding box center [470, 102] width 110 height 14
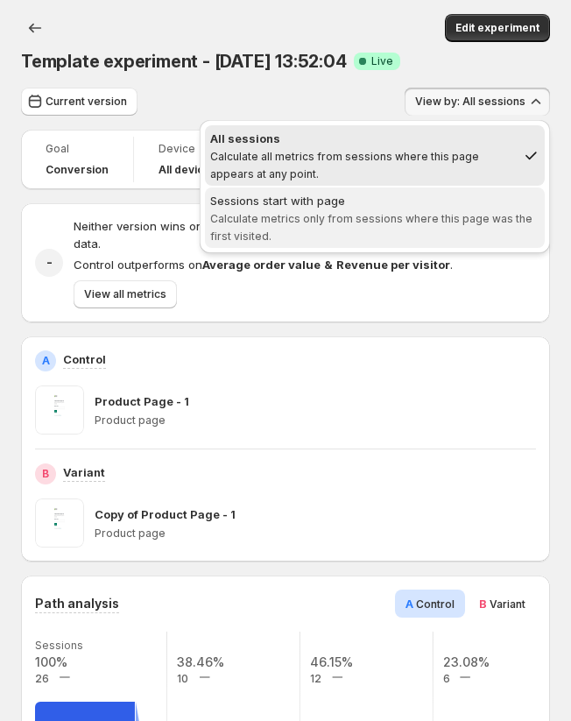
click at [480, 215] on span "Calculate metrics only from sessions where this page was the first visited." at bounding box center [371, 227] width 322 height 31
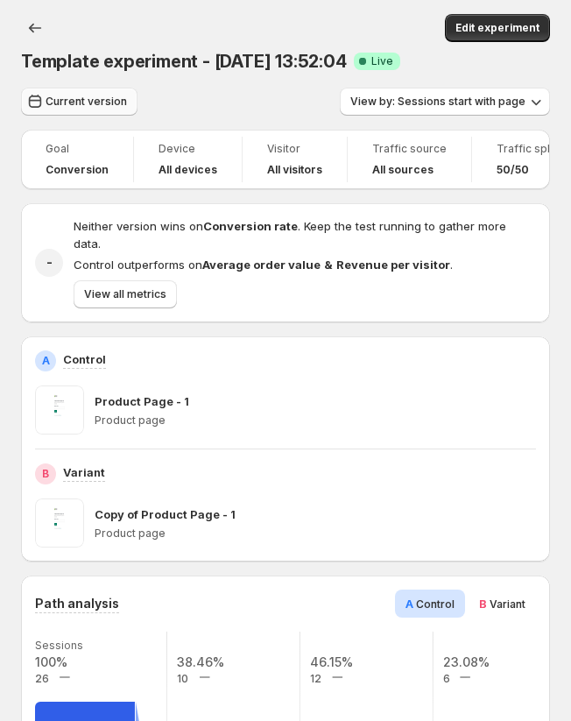
click at [88, 97] on span "Current version" at bounding box center [86, 102] width 81 height 14
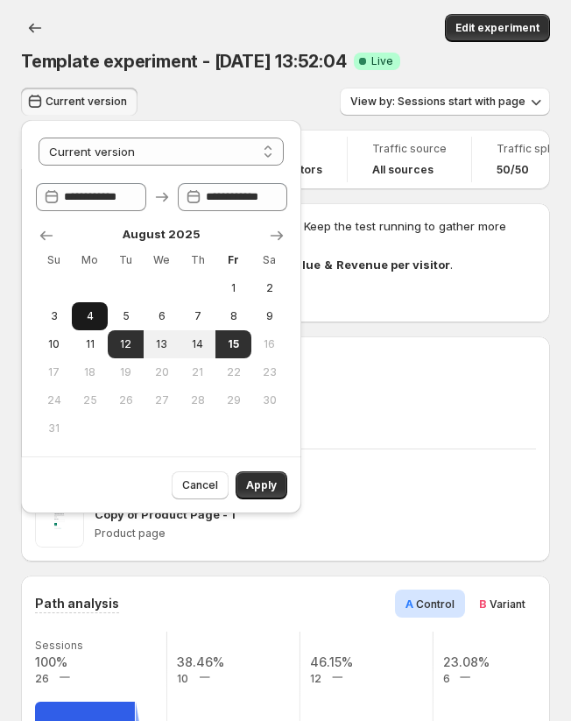
click at [85, 320] on span "4" at bounding box center [90, 316] width 22 height 14
select select "*****"
type input "**********"
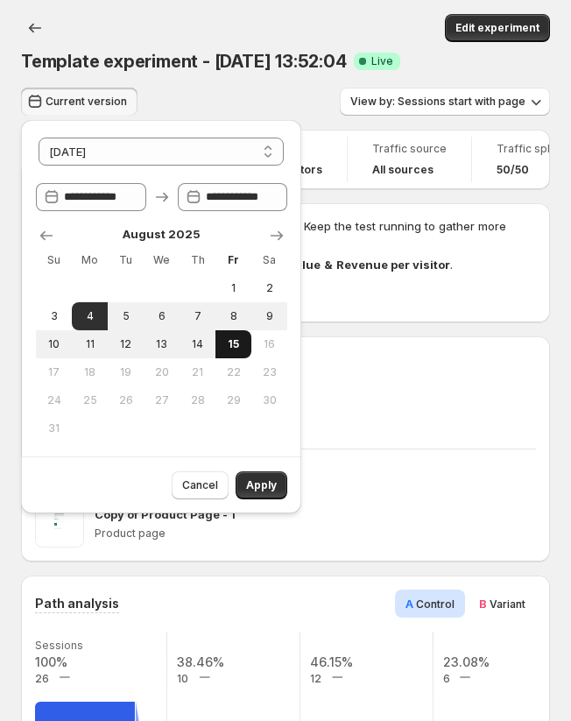
click at [237, 348] on span "15" at bounding box center [233, 344] width 22 height 14
type input "**********"
click at [271, 481] on span "Apply" at bounding box center [261, 485] width 31 height 14
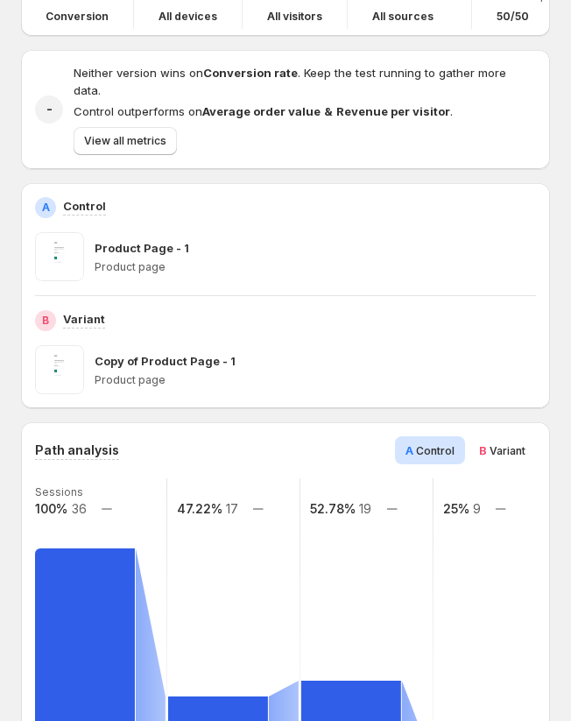
scroll to position [364, 0]
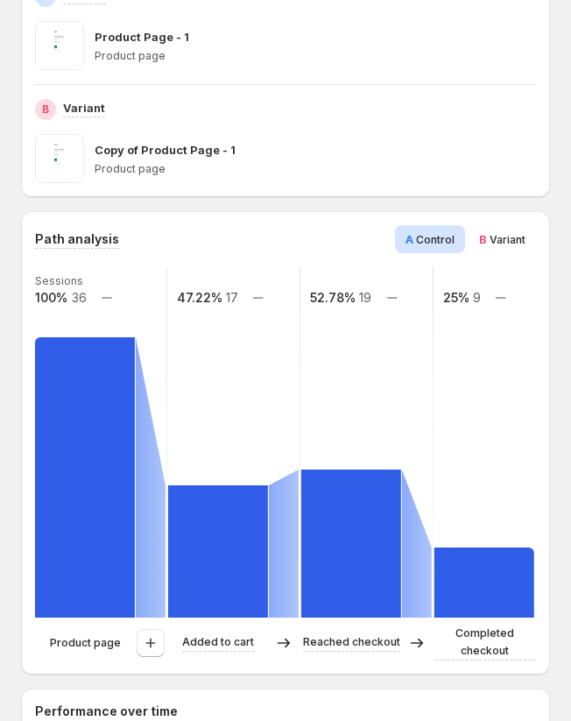
click at [494, 233] on span "Variant" at bounding box center [508, 239] width 36 height 13
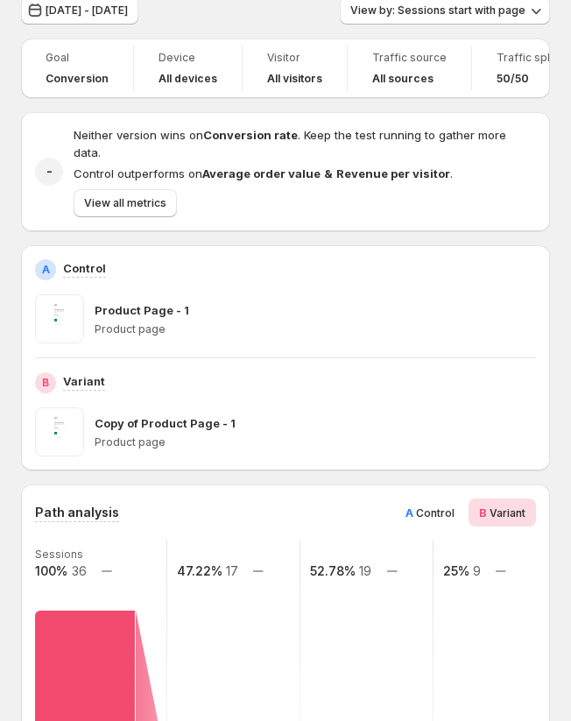
scroll to position [32, 0]
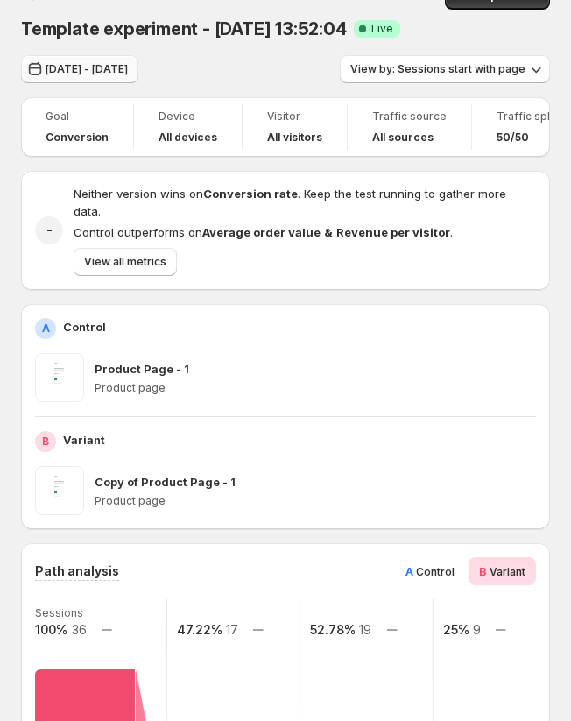
click at [128, 72] on span "[DATE] - [DATE]" at bounding box center [87, 69] width 82 height 14
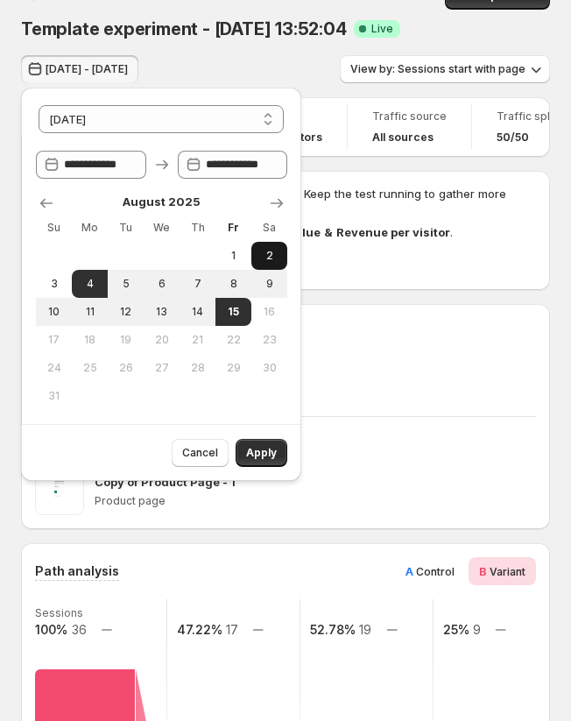
click at [273, 260] on span "2" at bounding box center [269, 256] width 22 height 14
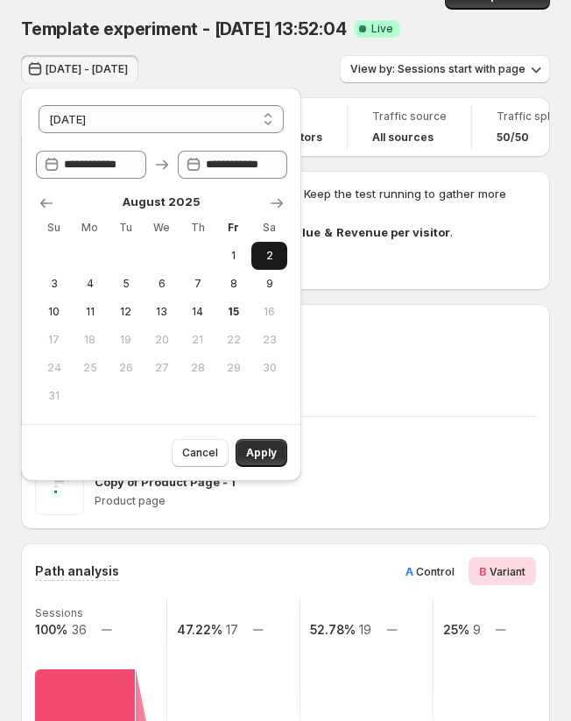
type input "**********"
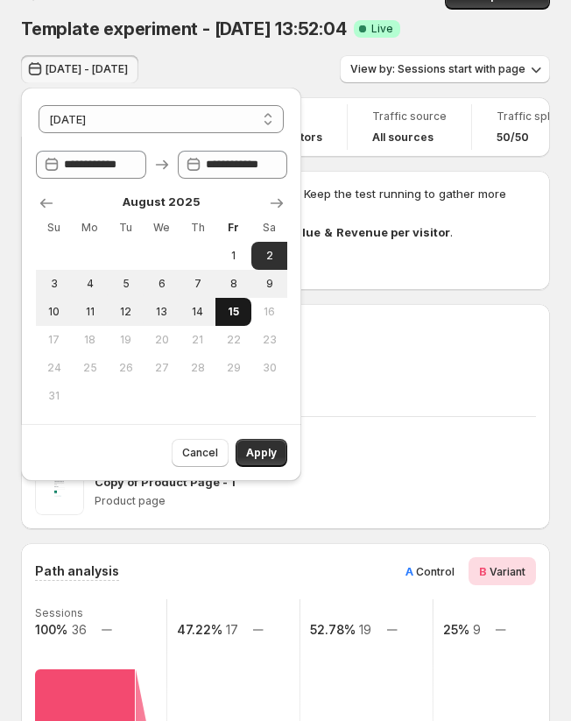
click at [232, 314] on span "15" at bounding box center [233, 312] width 22 height 14
type input "**********"
click at [256, 452] on span "Apply" at bounding box center [261, 453] width 31 height 14
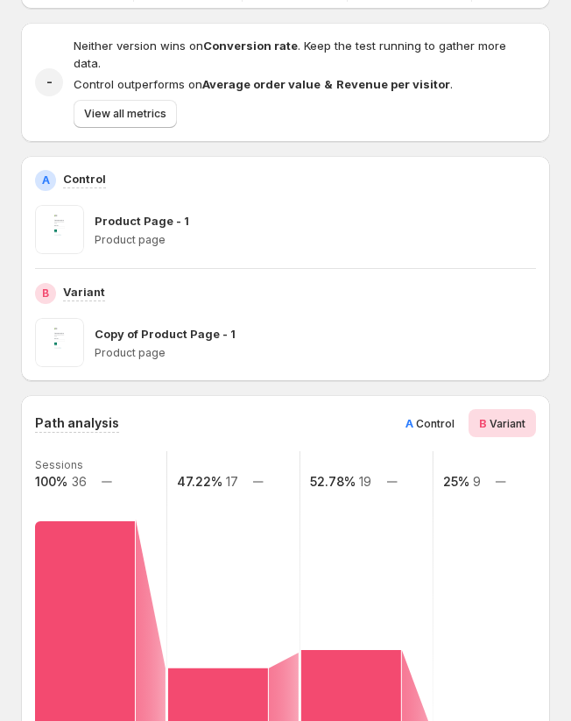
scroll to position [191, 0]
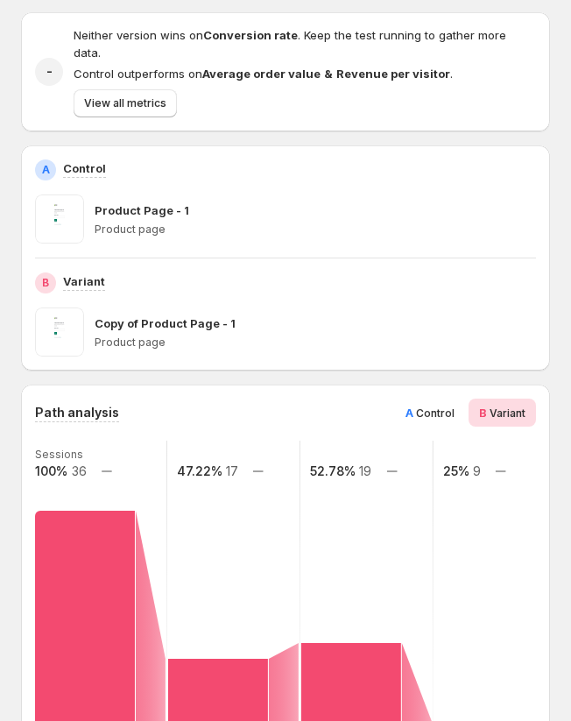
click at [447, 406] on span "Control" at bounding box center [435, 412] width 39 height 13
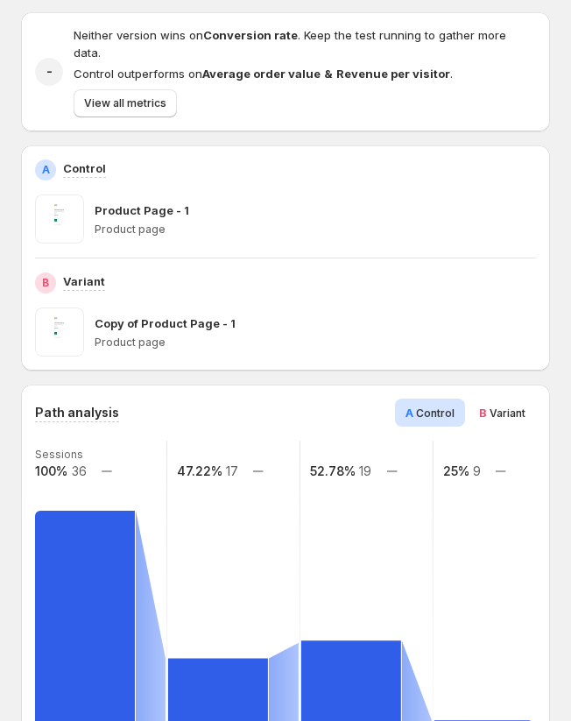
click at [511, 406] on span "Variant" at bounding box center [508, 412] width 36 height 13
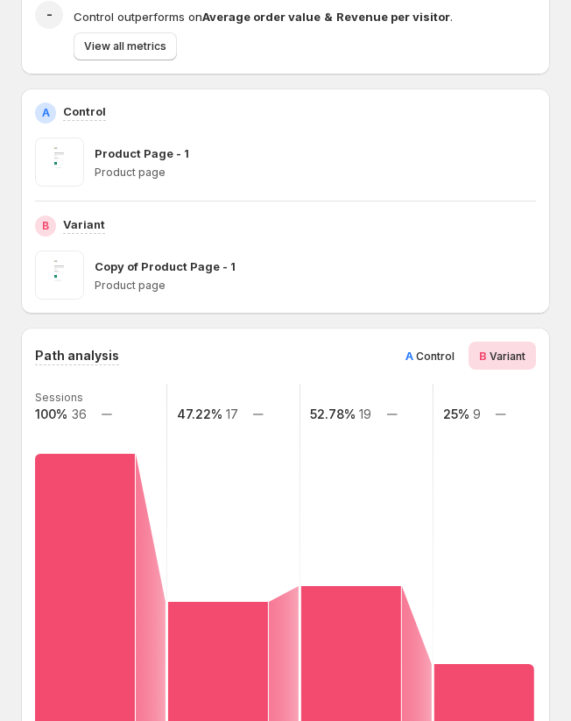
scroll to position [269, 0]
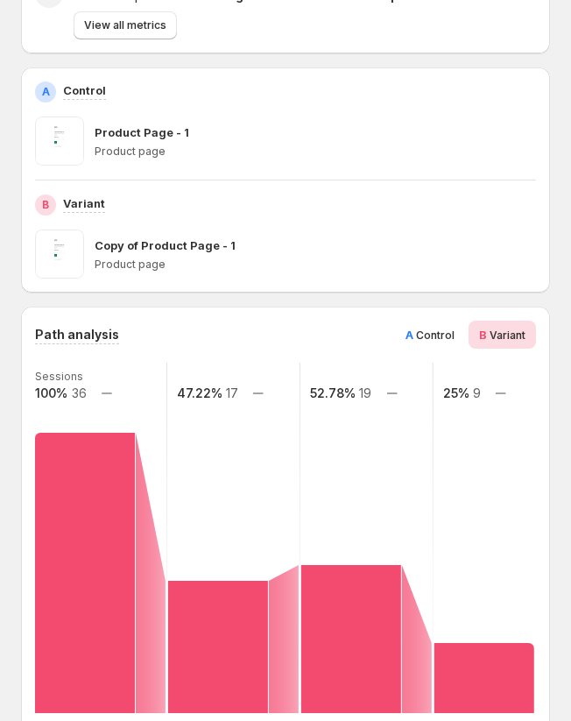
click at [445, 328] on span "Control" at bounding box center [435, 334] width 39 height 13
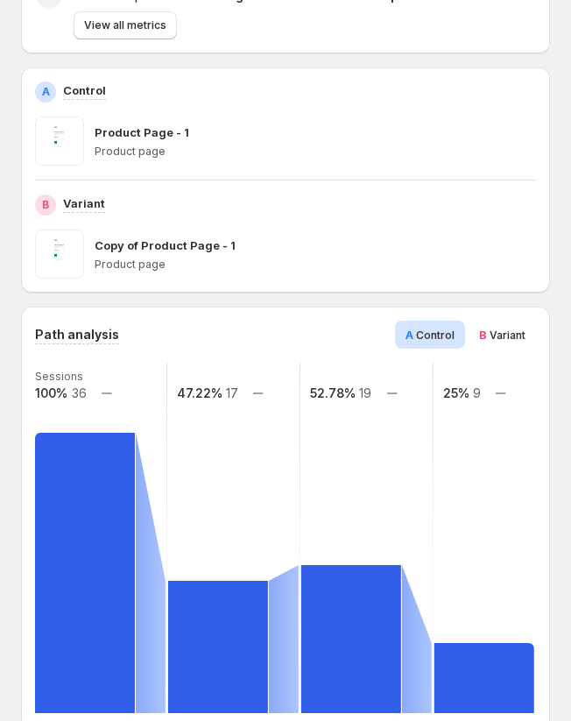
click at [500, 328] on span "Variant" at bounding box center [508, 334] width 36 height 13
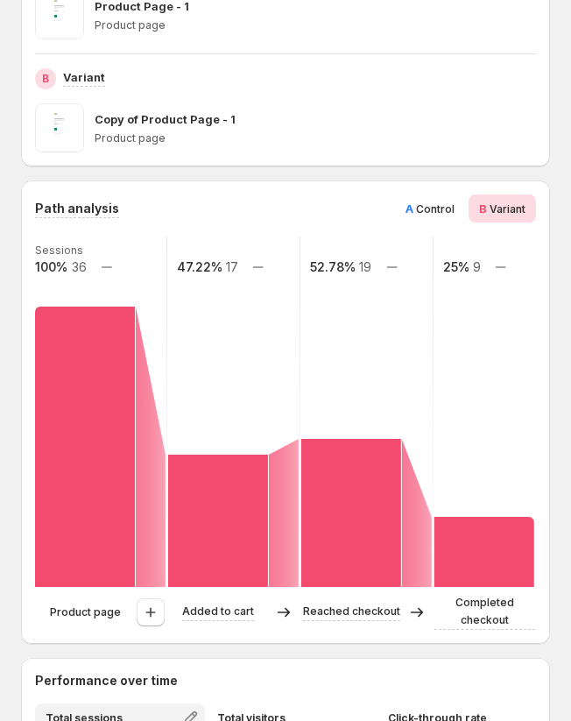
scroll to position [0, 0]
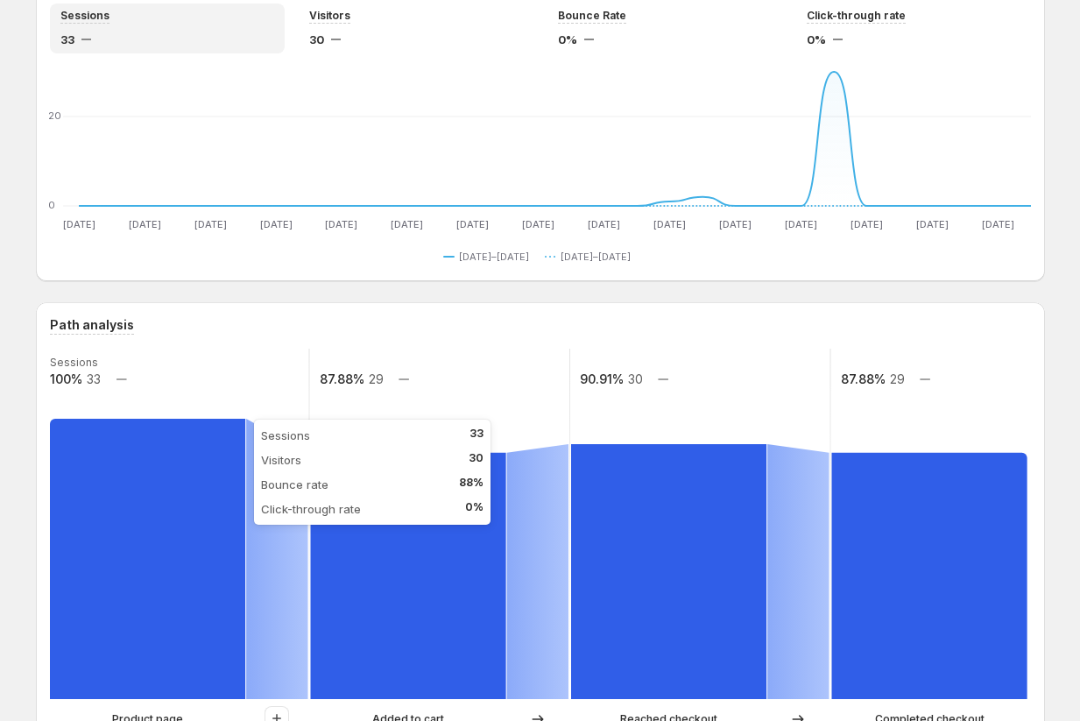
scroll to position [112, 0]
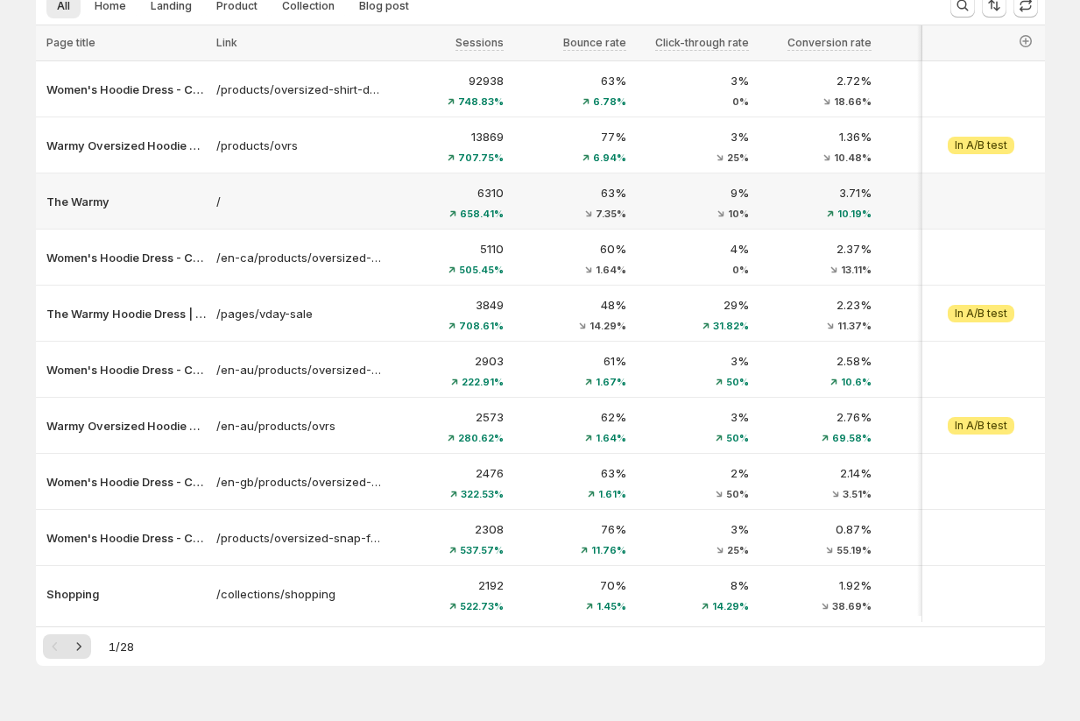
scroll to position [189, 0]
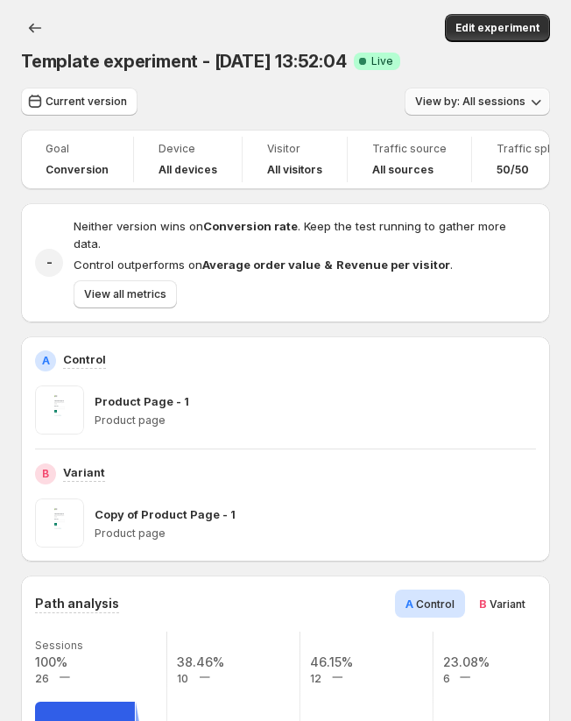
click at [447, 97] on span "View by: All sessions" at bounding box center [470, 102] width 110 height 14
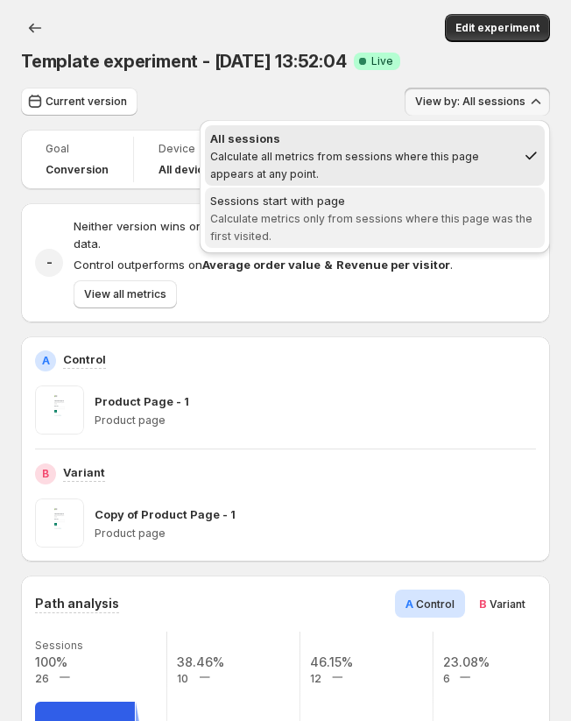
click at [435, 215] on span "Calculate metrics only from sessions where this page was the first visited." at bounding box center [371, 227] width 322 height 31
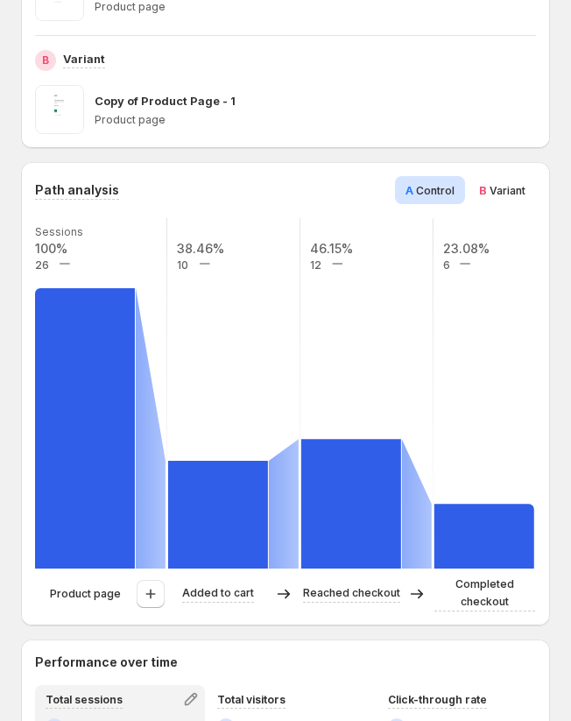
scroll to position [417, 0]
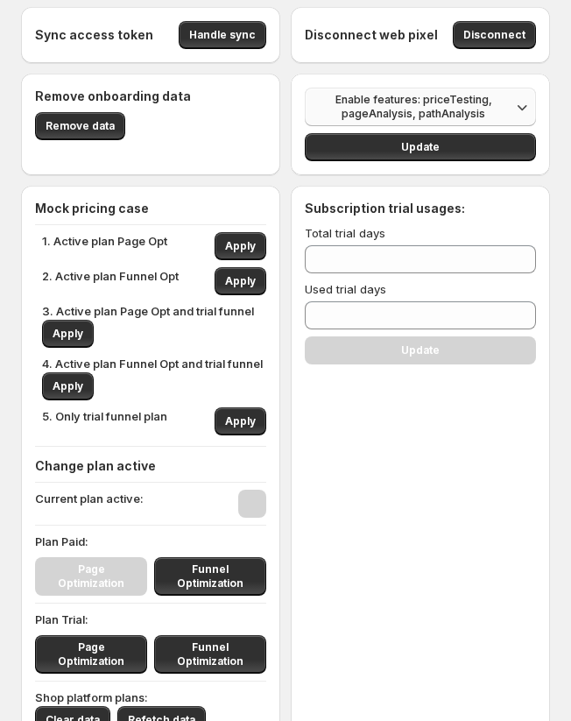
click at [382, 109] on span "Enable features: priceTesting, pageAnalysis, pathAnalysis" at bounding box center [413, 107] width 196 height 28
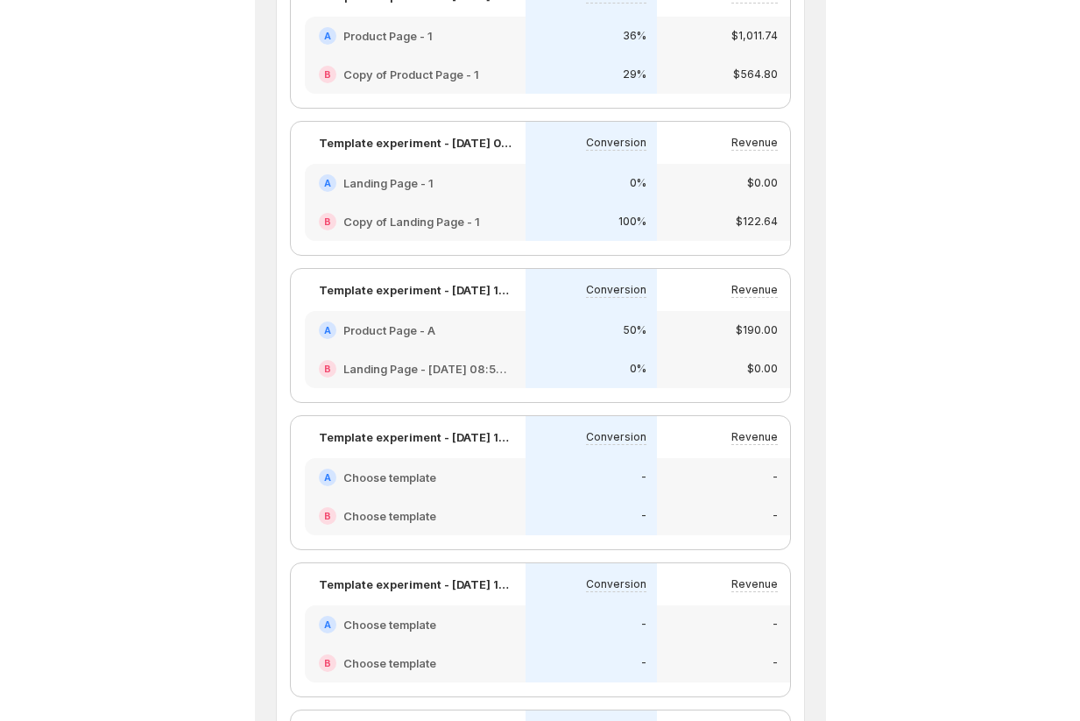
scroll to position [94, 0]
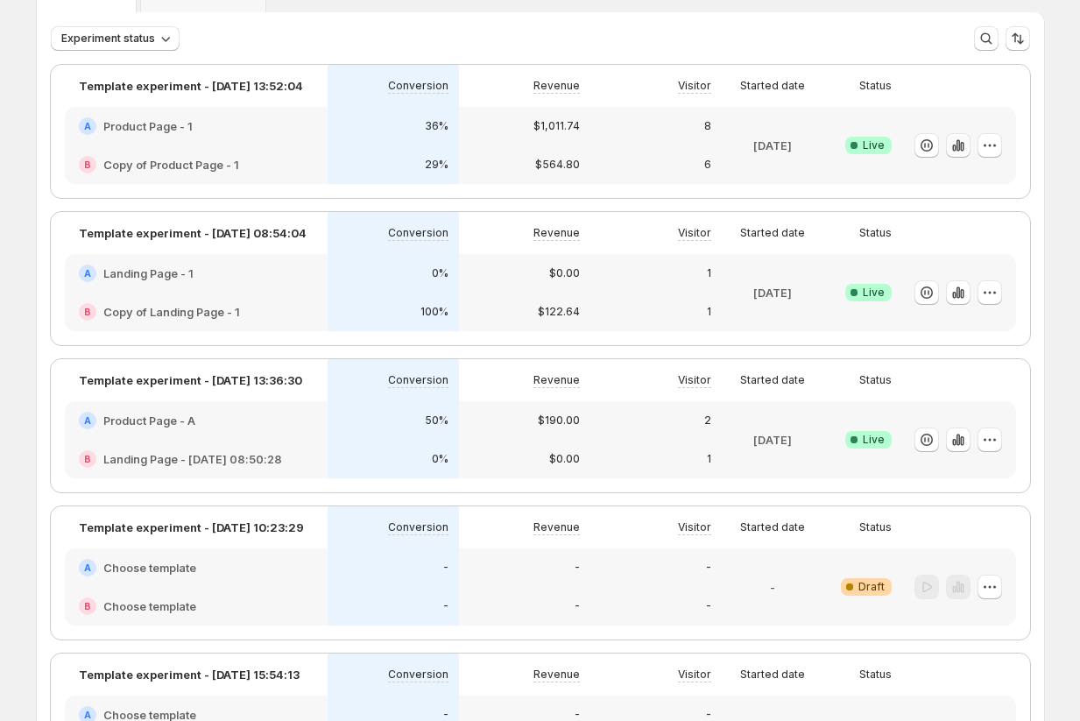
click at [570, 149] on icon "button" at bounding box center [957, 144] width 4 height 11
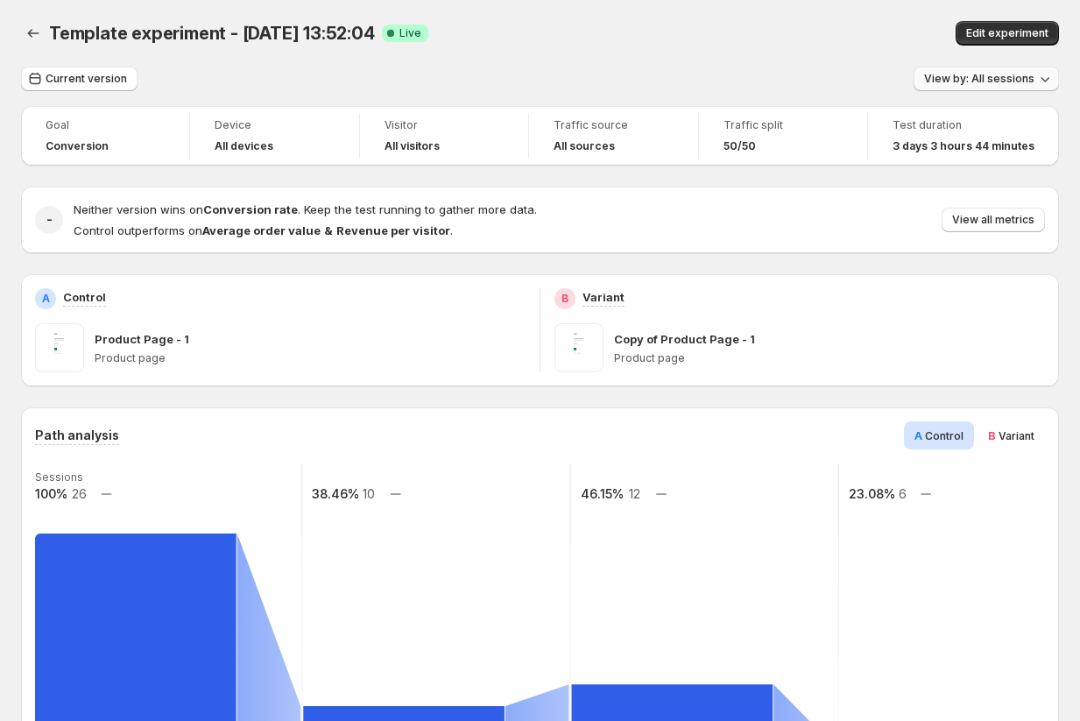
click at [570, 84] on span "View by: All sessions" at bounding box center [979, 79] width 110 height 14
